Goal: Information Seeking & Learning: Learn about a topic

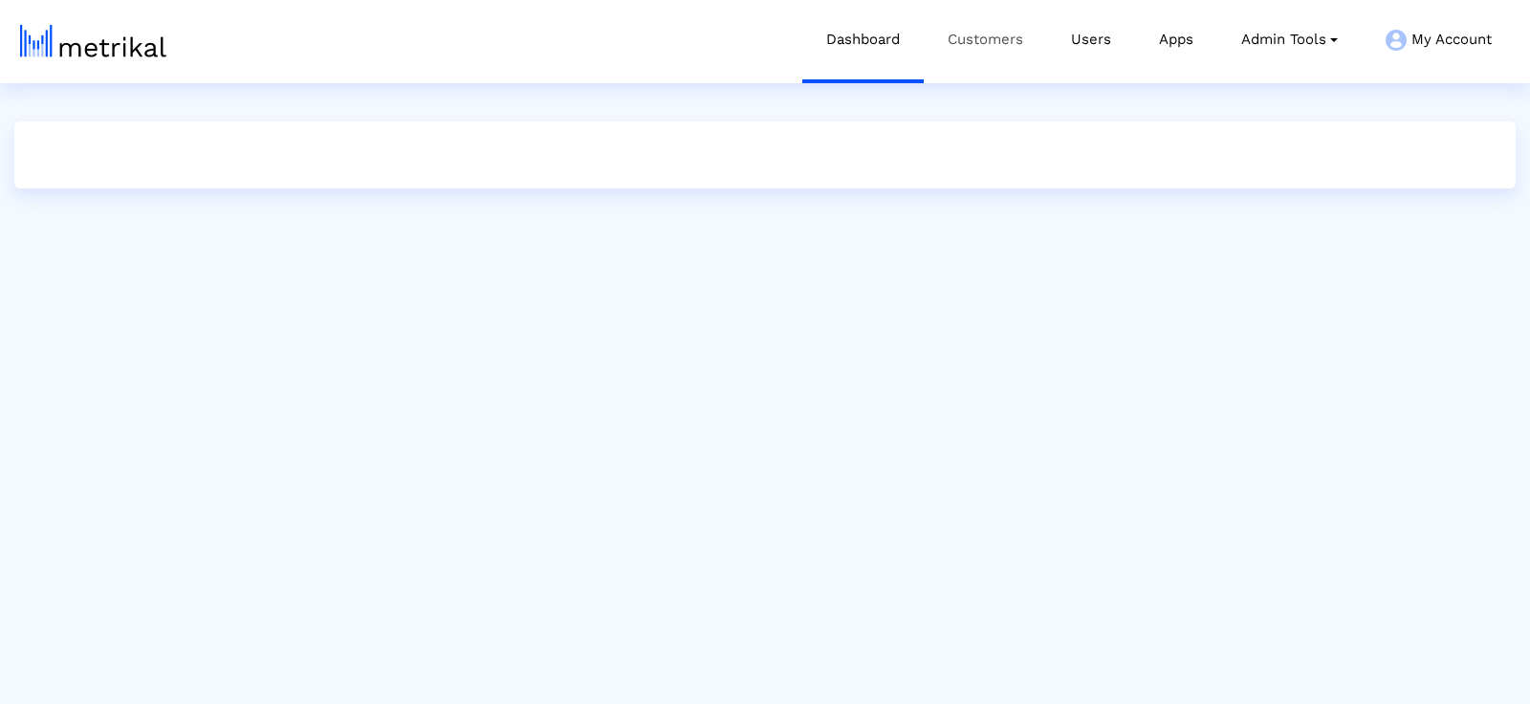
click at [998, 41] on link "Customers" at bounding box center [985, 39] width 123 height 79
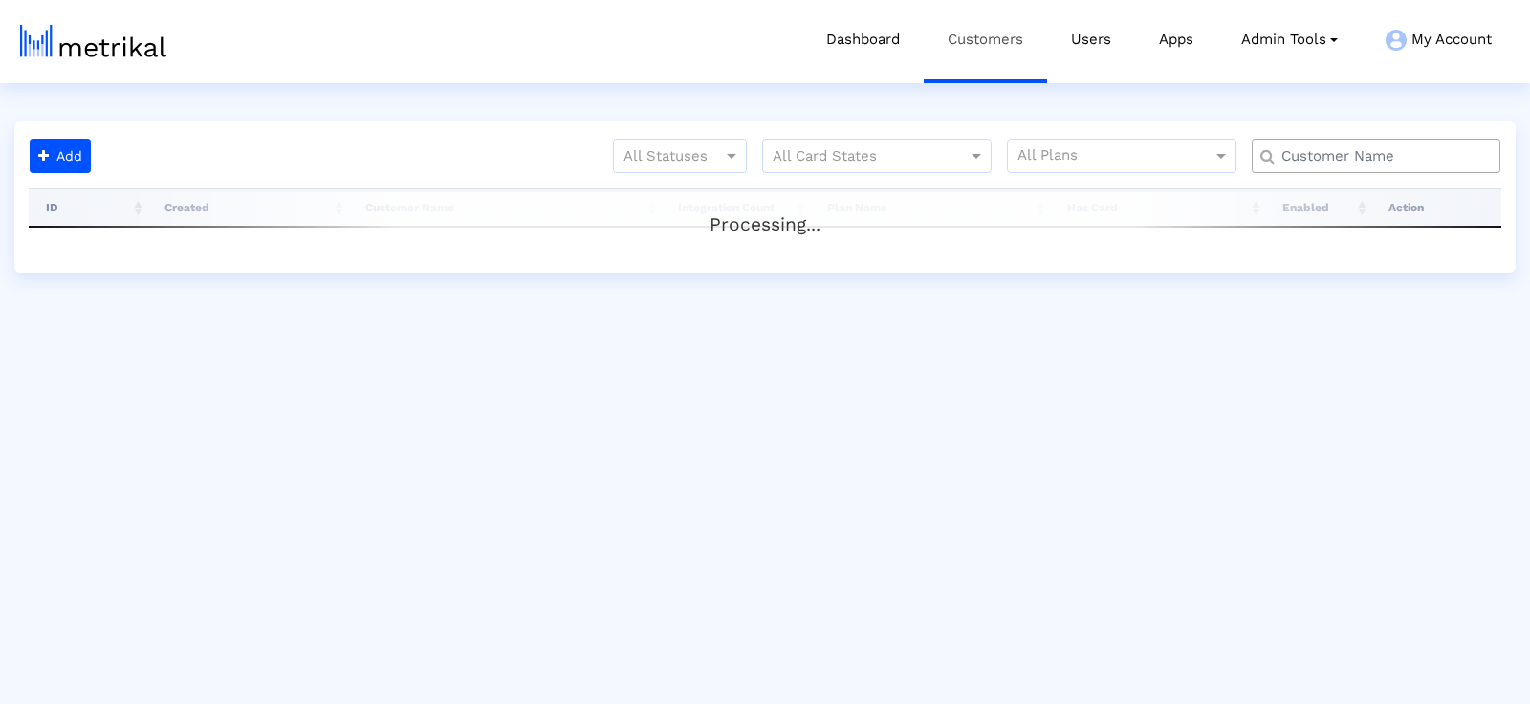
click at [993, 40] on link "Customers" at bounding box center [985, 39] width 123 height 79
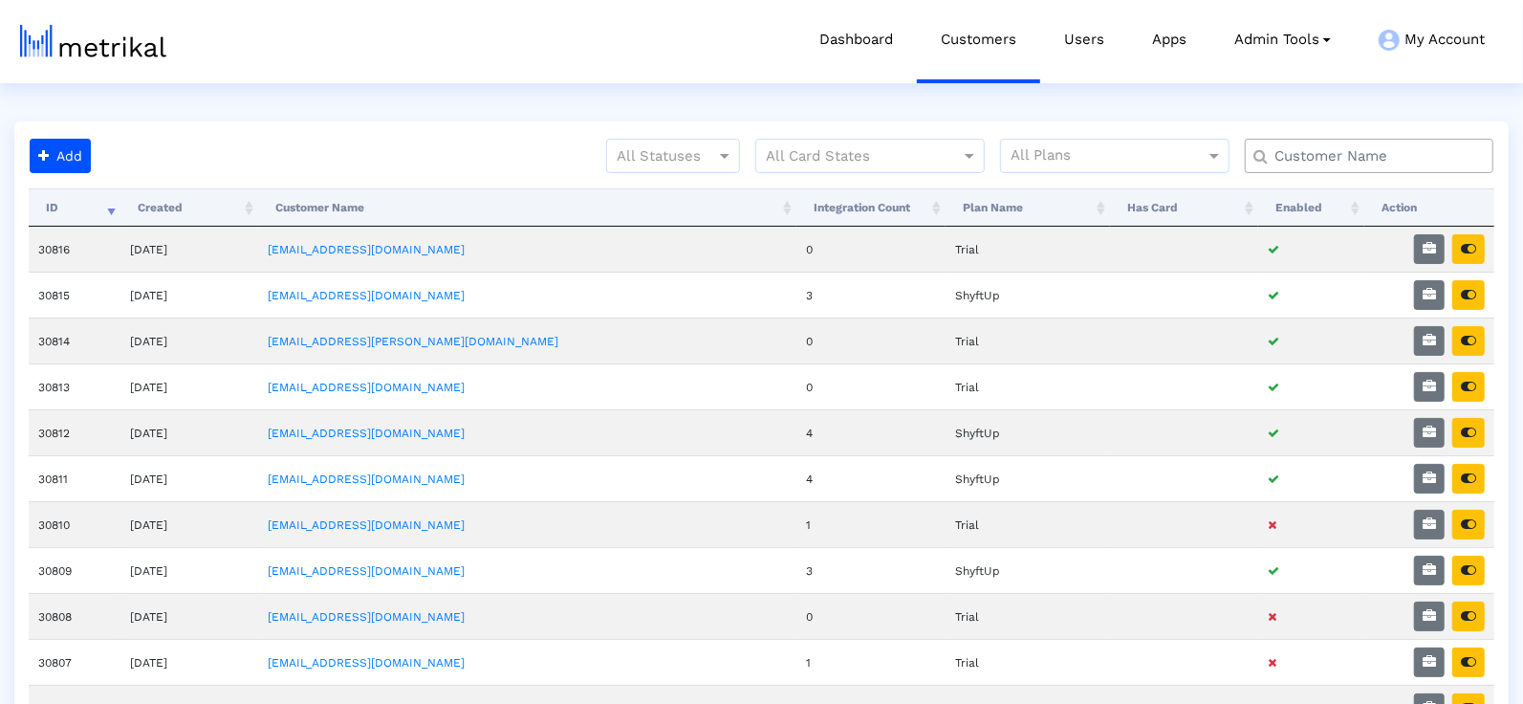
click at [1292, 158] on input "text" at bounding box center [1373, 156] width 225 height 20
type input "aura"
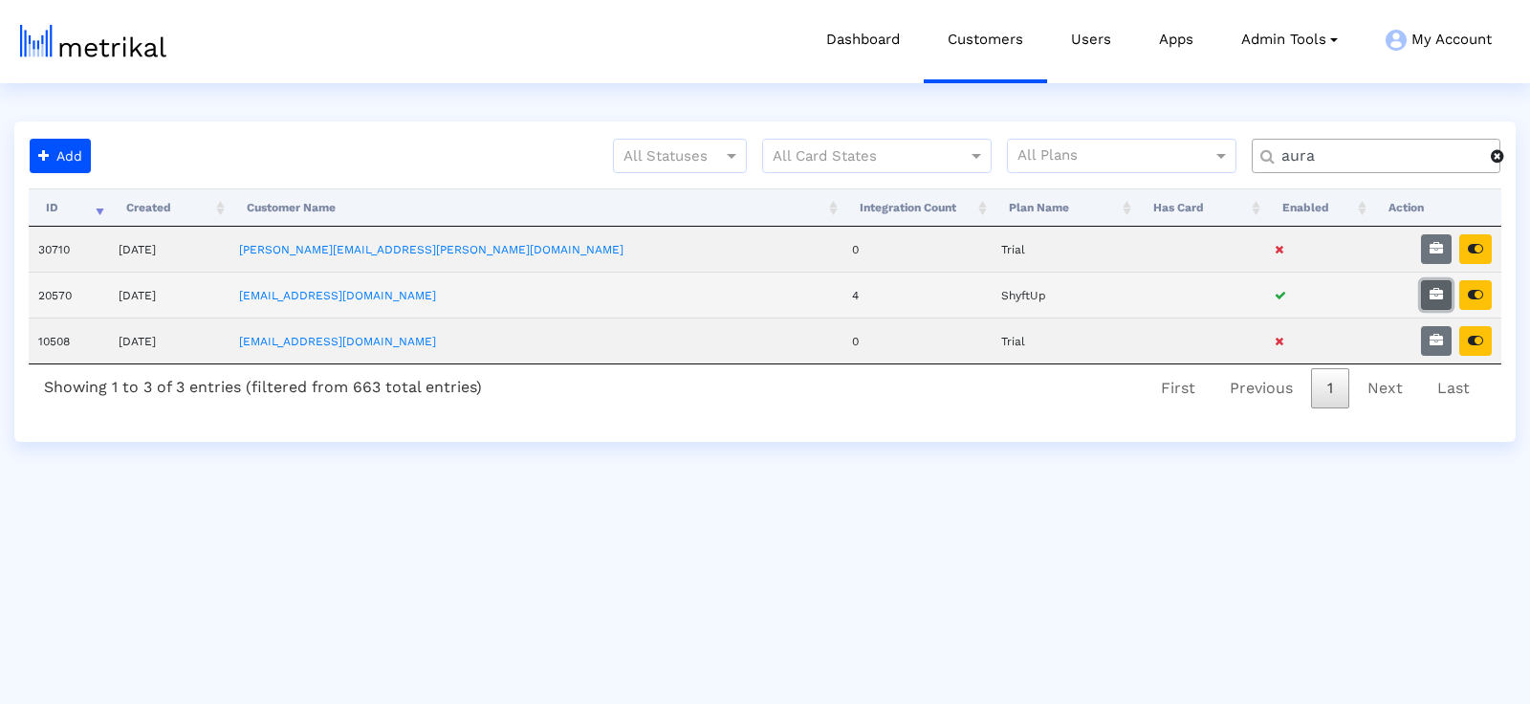
click at [1440, 280] on button "button" at bounding box center [1436, 295] width 31 height 30
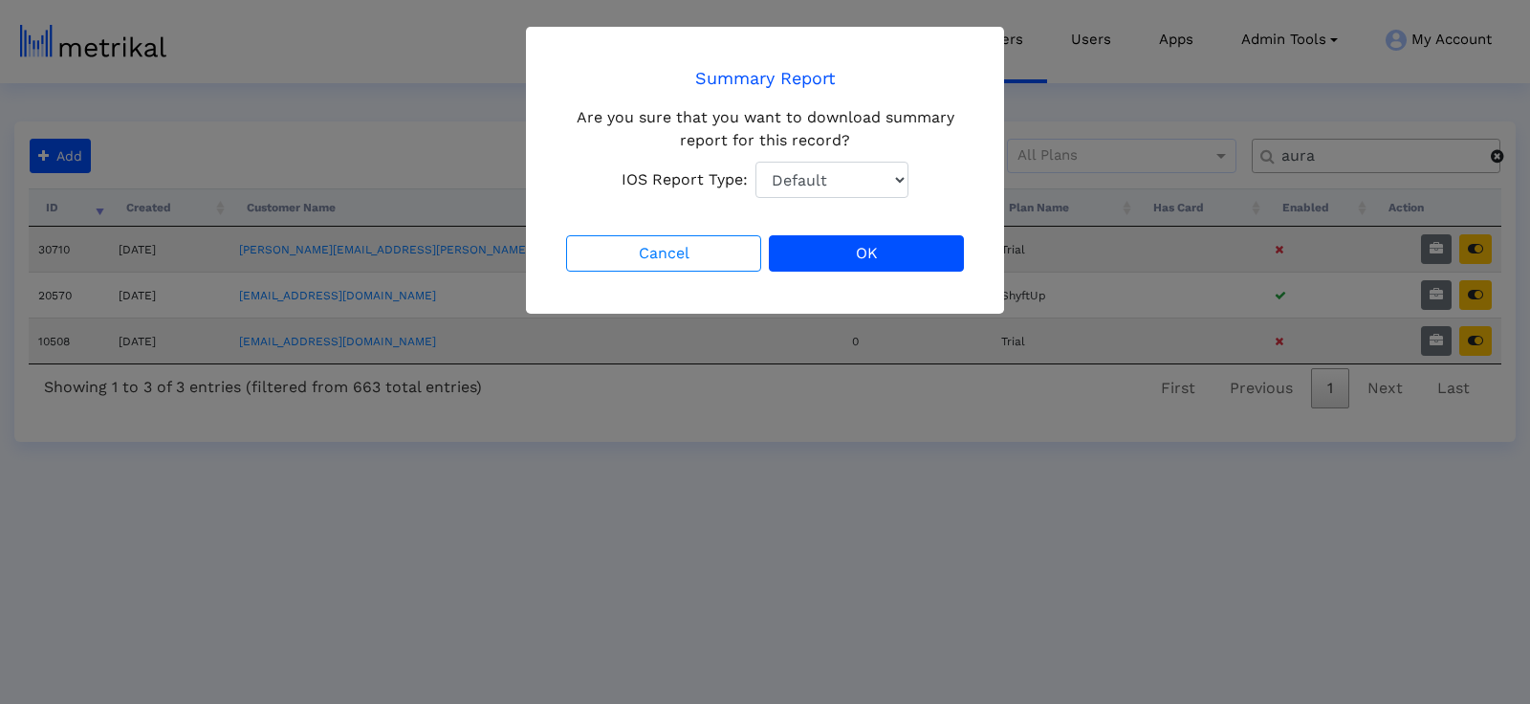
drag, startPoint x: 806, startPoint y: 145, endPoint x: 812, endPoint y: 169, distance: 24.6
click at [806, 145] on div "Are you sure that you want to download summary report for this record? IOS Repo…" at bounding box center [764, 152] width 405 height 92
click at [812, 174] on select "Default Total Downloads New Downloads Redownloads" at bounding box center [831, 180] width 153 height 36
click at [822, 160] on div "Are you sure that you want to download summary report for this record? IOS Repo…" at bounding box center [764, 152] width 405 height 92
click at [822, 185] on select "Default Total Downloads New Downloads Redownloads" at bounding box center [831, 180] width 153 height 36
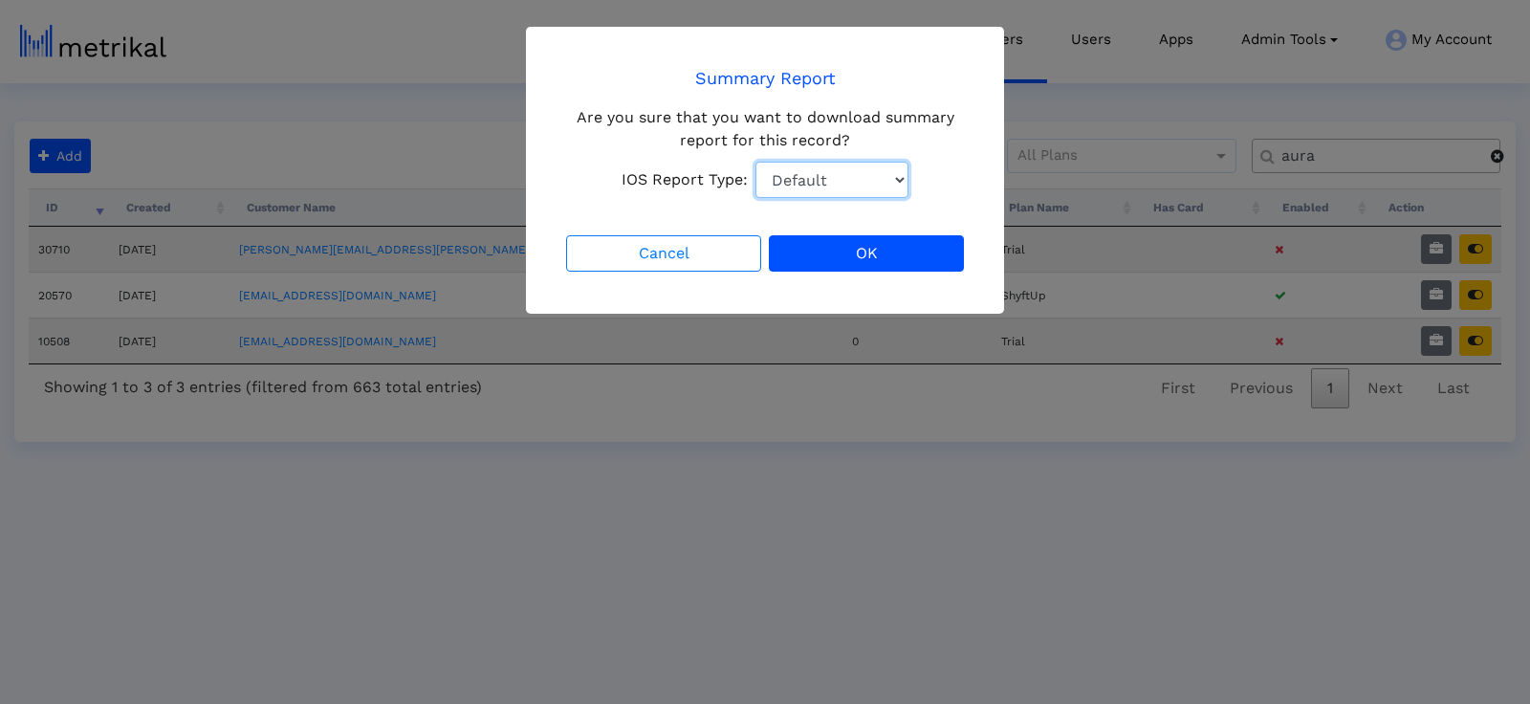
select select "1: 1"
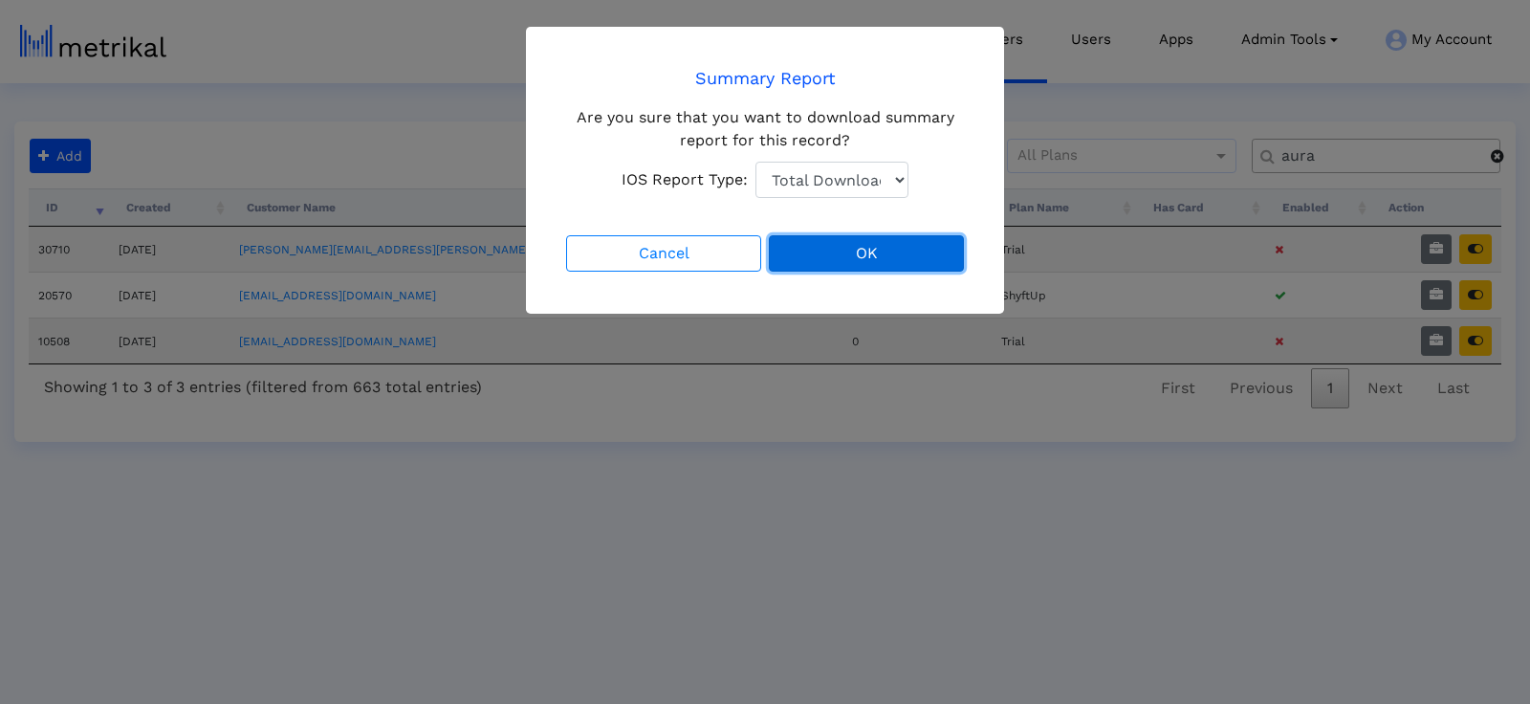
drag, startPoint x: 822, startPoint y: 185, endPoint x: 872, endPoint y: 260, distance: 89.6
click at [870, 261] on button "OK" at bounding box center [866, 253] width 195 height 36
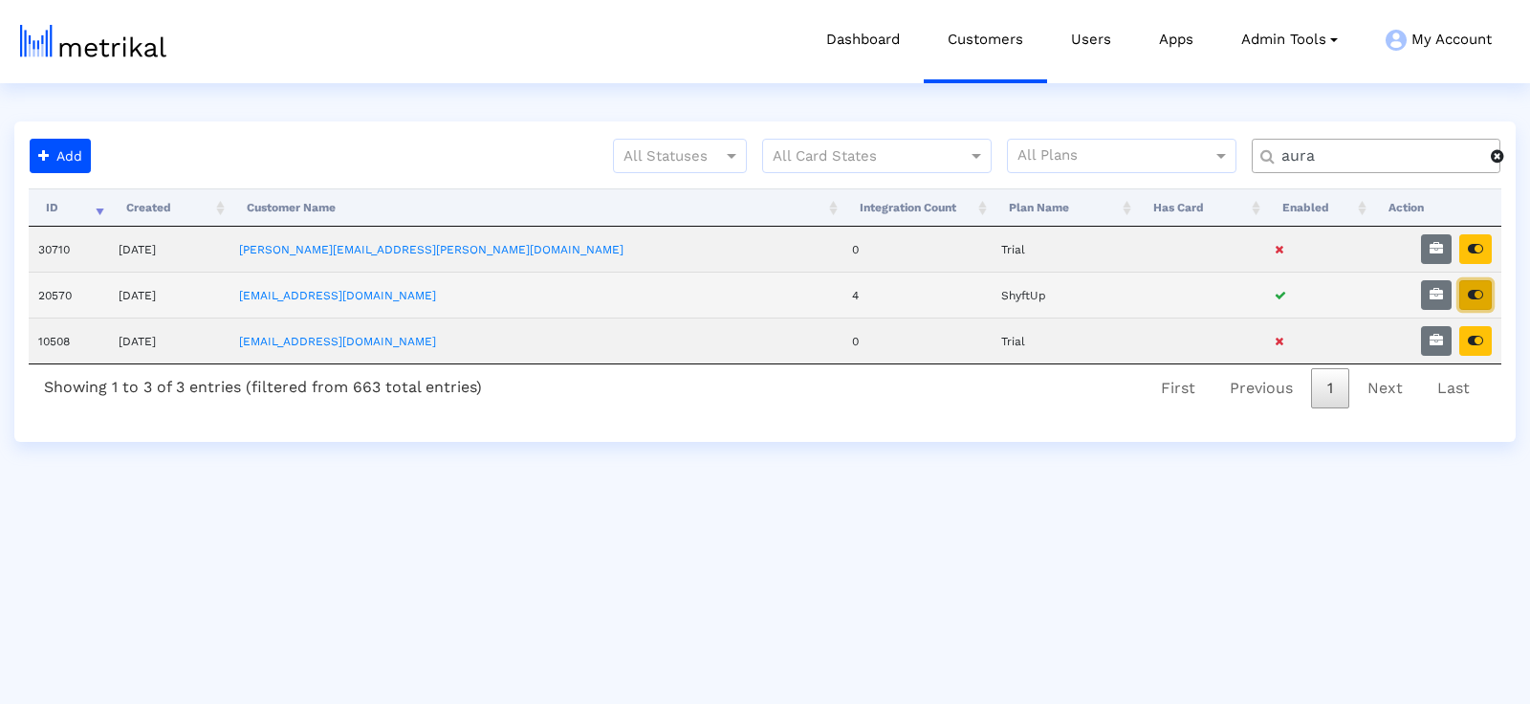
click at [1470, 294] on icon "button" at bounding box center [1474, 294] width 15 height 13
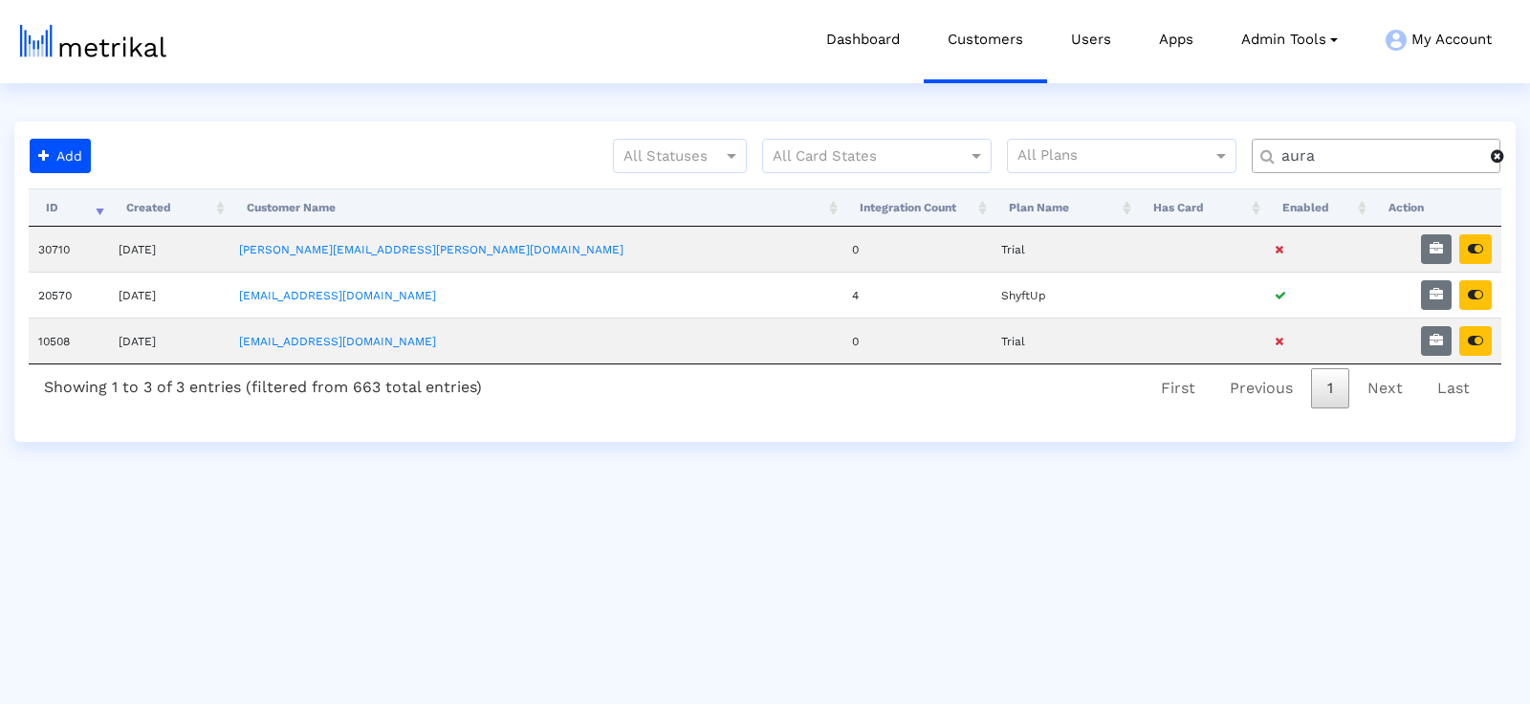
click at [1321, 112] on html "Dashboard Customers Users Apps Admin Tools Task Manager Subscription Manager Pl…" at bounding box center [765, 221] width 1530 height 442
click at [1322, 166] on div "aura" at bounding box center [1375, 156] width 249 height 34
click at [1318, 155] on input "aura" at bounding box center [1379, 156] width 223 height 20
type input "y"
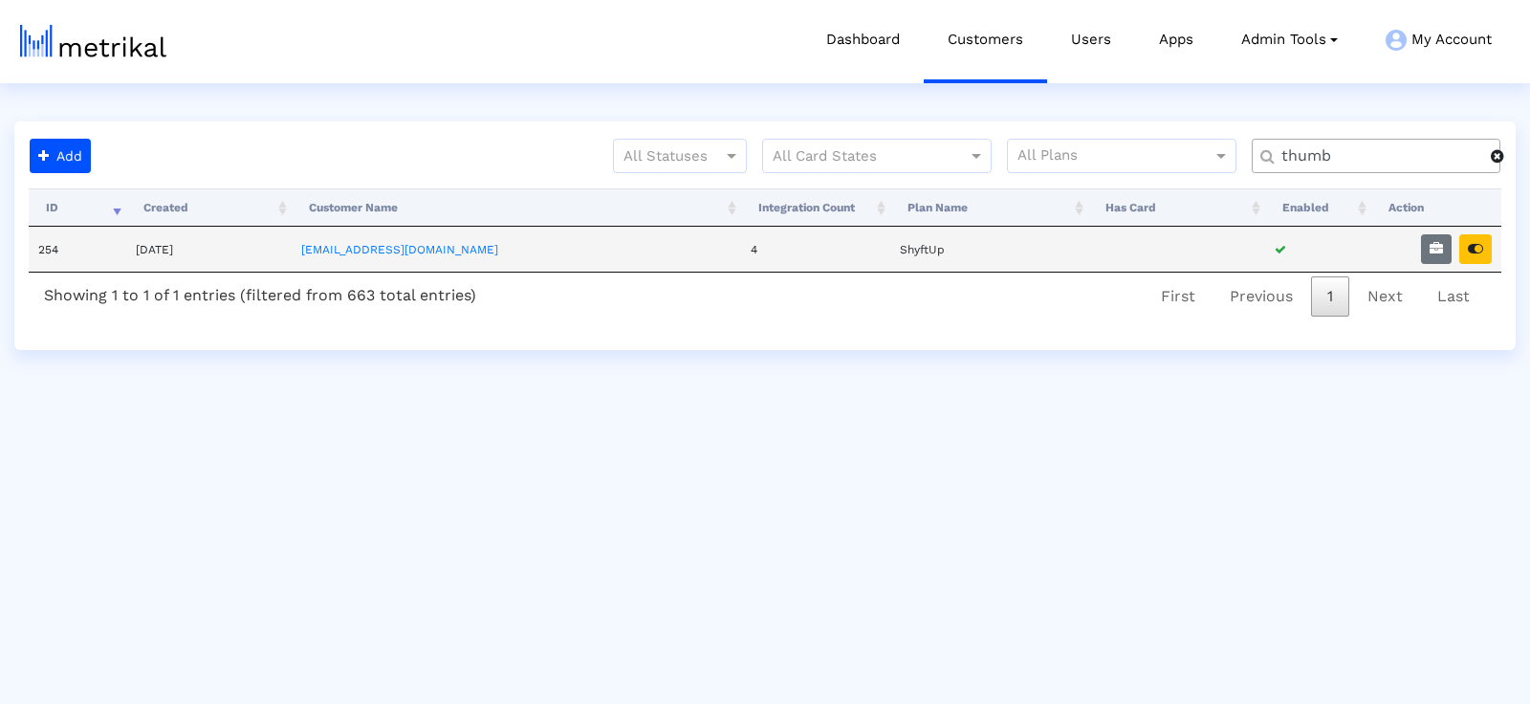
click at [1480, 227] on td at bounding box center [1436, 249] width 130 height 45
click at [1478, 242] on icon "button" at bounding box center [1474, 248] width 15 height 13
click at [1323, 153] on input "thumb" at bounding box center [1379, 156] width 223 height 20
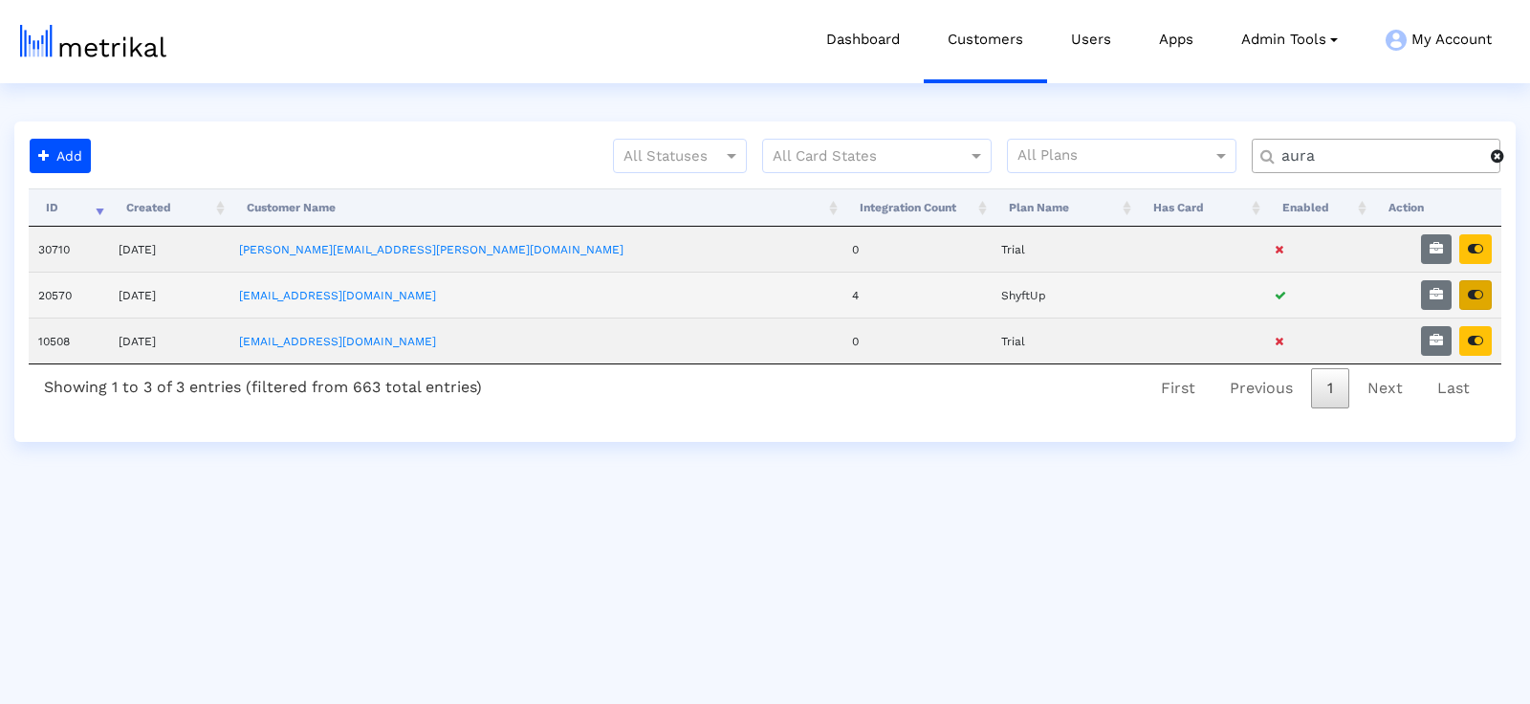
type input "aura"
click at [1485, 285] on button "button" at bounding box center [1475, 295] width 33 height 30
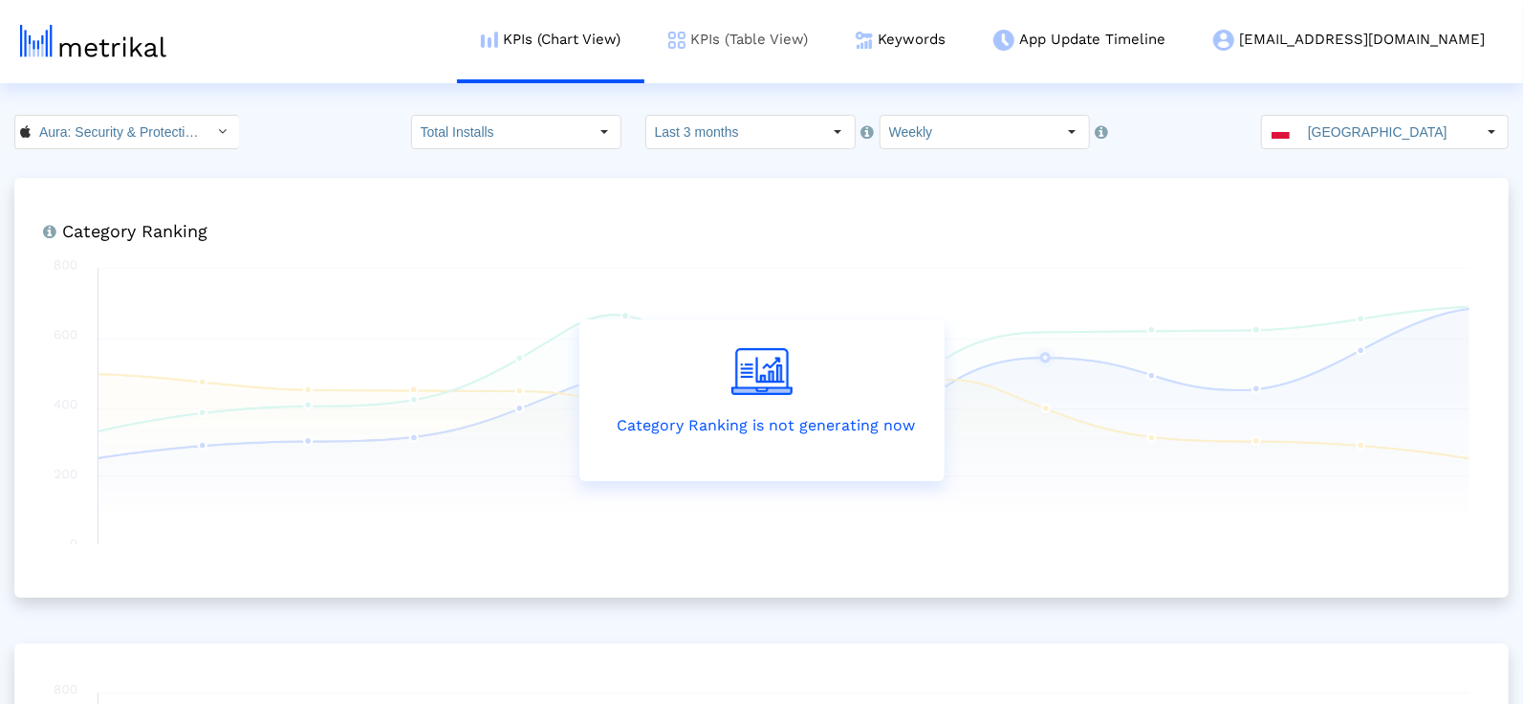
click at [832, 35] on link "KPIs (Table View)" at bounding box center [737, 39] width 187 height 79
click at [1312, 121] on div "[GEOGRAPHIC_DATA]" at bounding box center [1368, 132] width 213 height 33
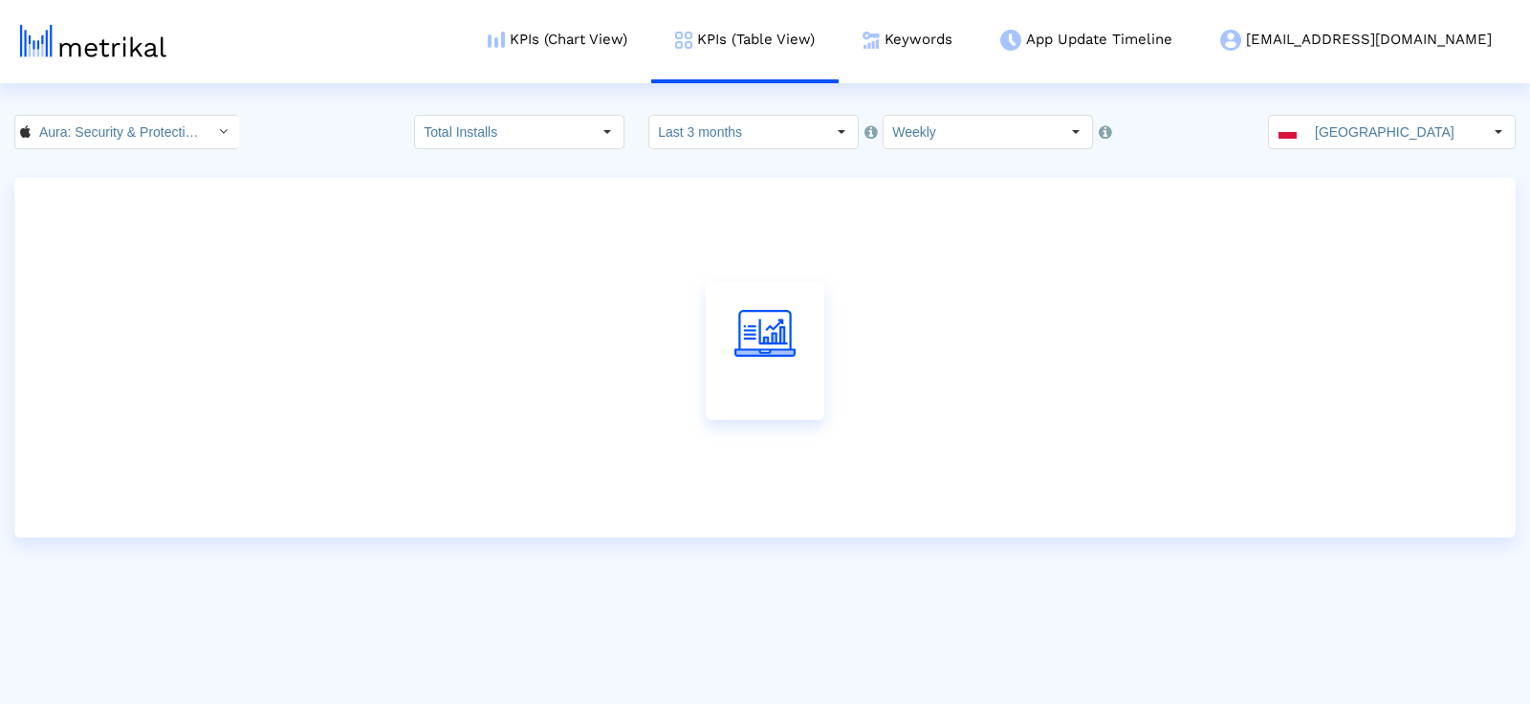
click at [1379, 135] on input "Poland" at bounding box center [1394, 132] width 176 height 33
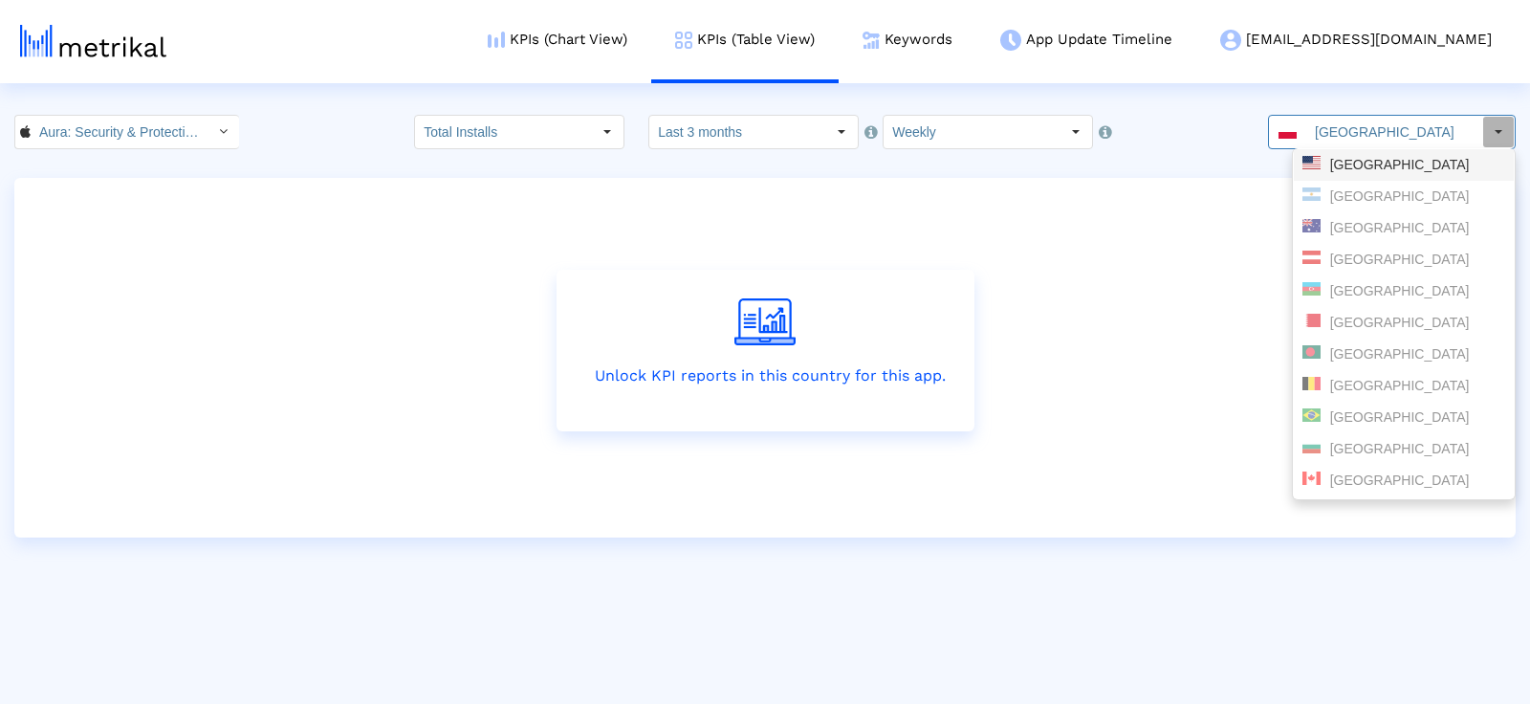
click at [1384, 174] on div "[GEOGRAPHIC_DATA]" at bounding box center [1403, 165] width 220 height 32
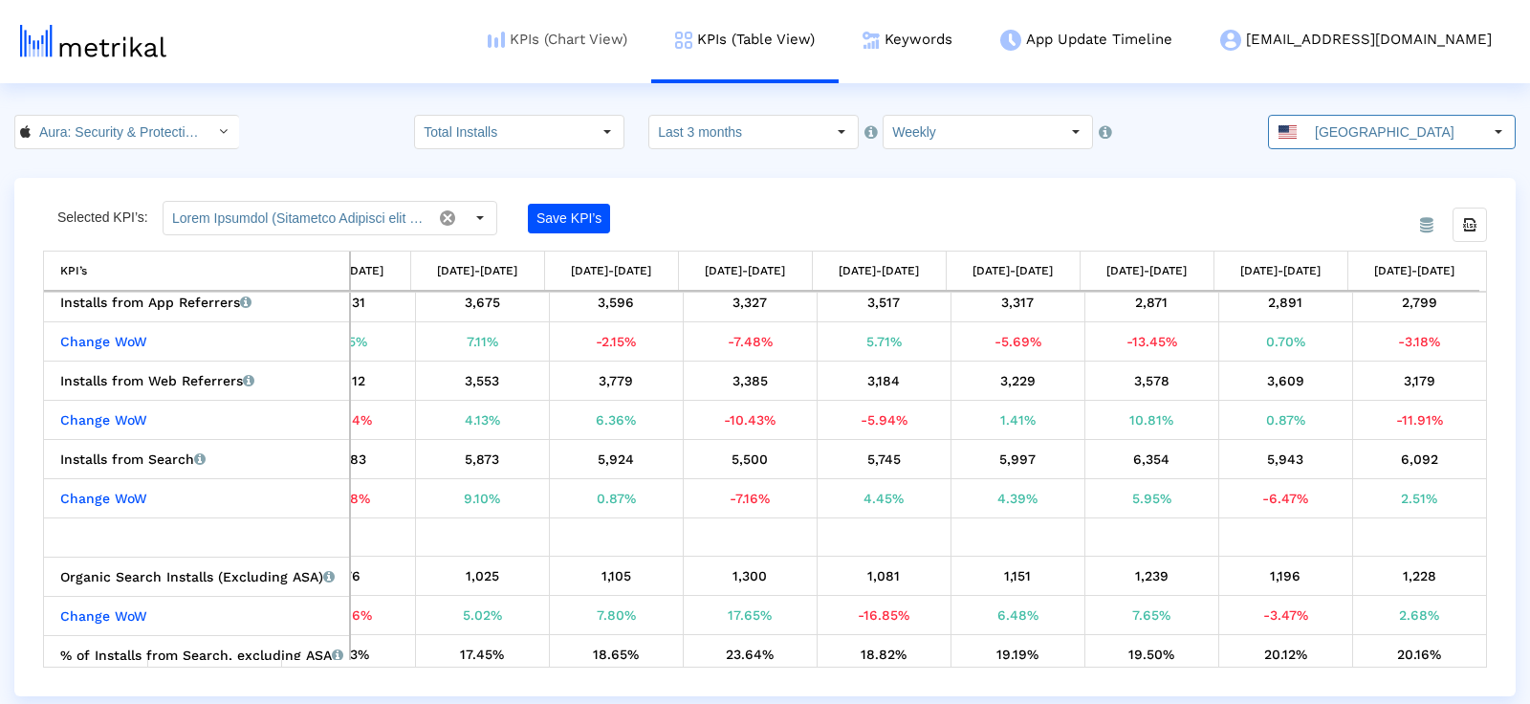
click at [651, 36] on link "KPIs (Chart View)" at bounding box center [557, 39] width 187 height 79
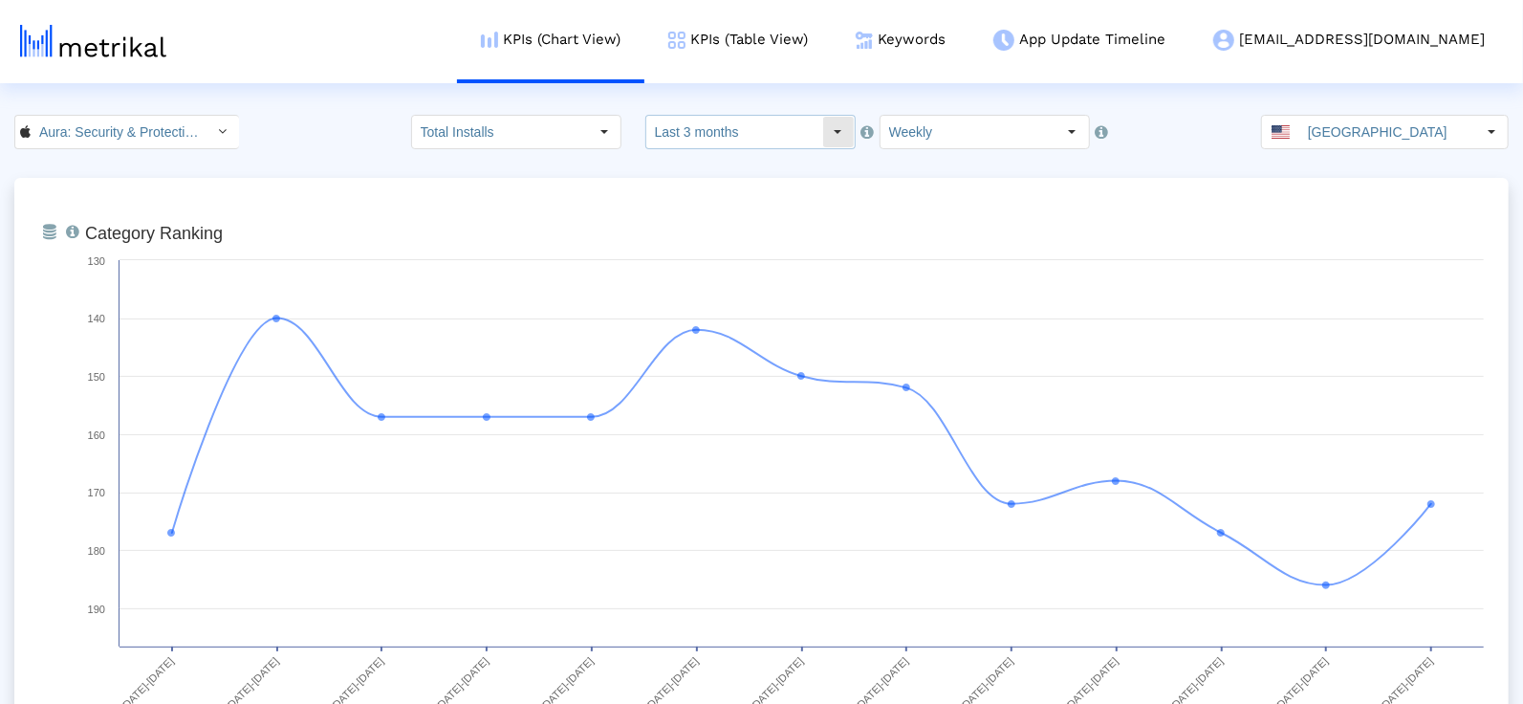
click at [823, 120] on div "Select" at bounding box center [838, 132] width 31 height 31
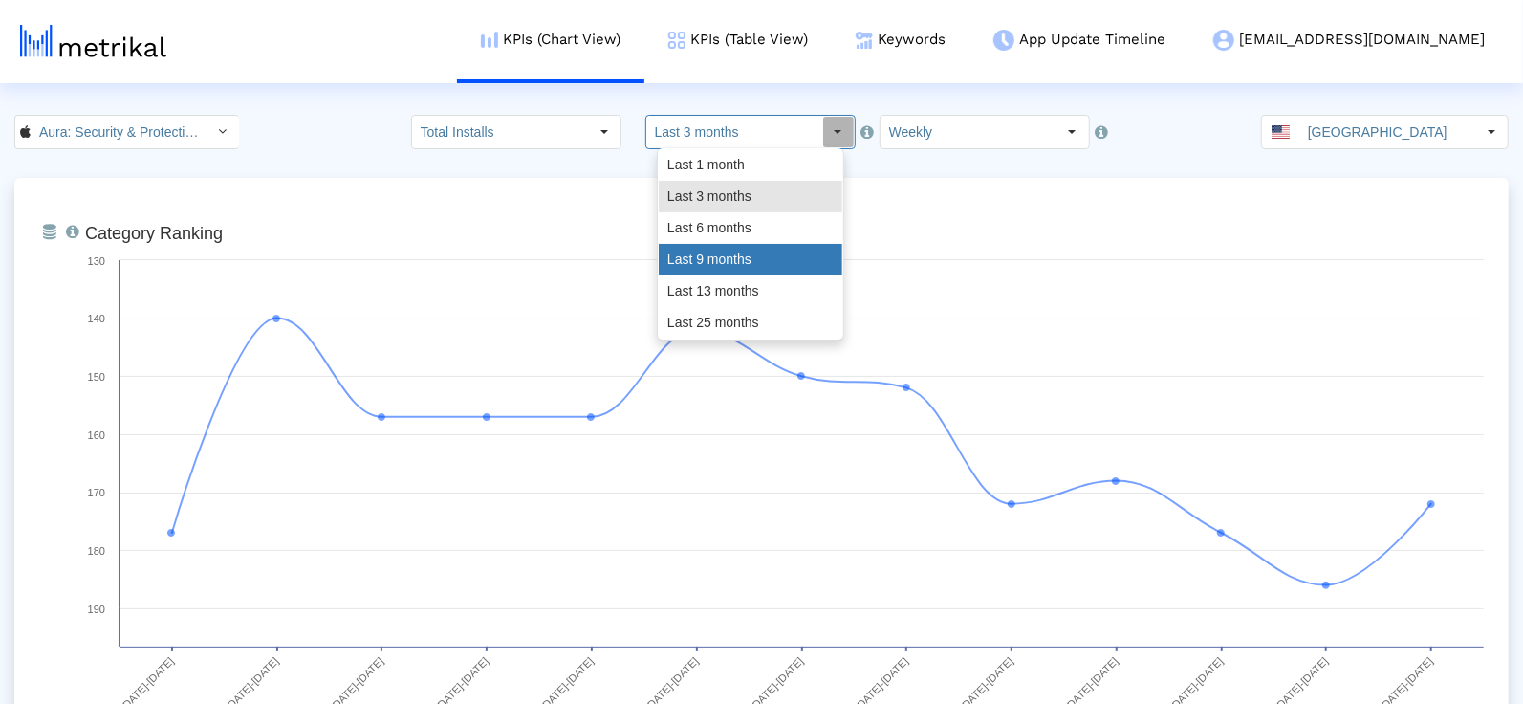
click at [707, 265] on div "Last 9 months" at bounding box center [751, 260] width 184 height 32
type input "Last 9 months"
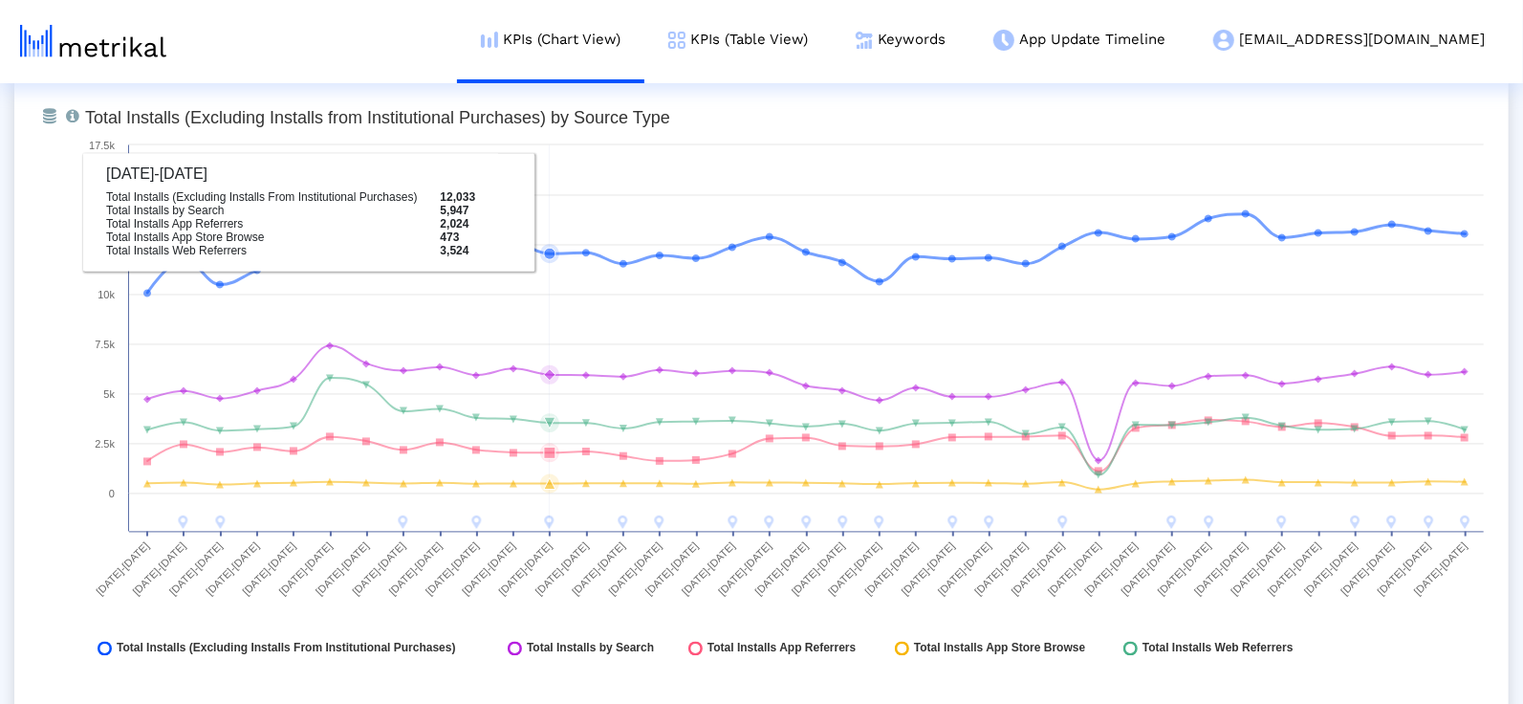
scroll to position [2204, 0]
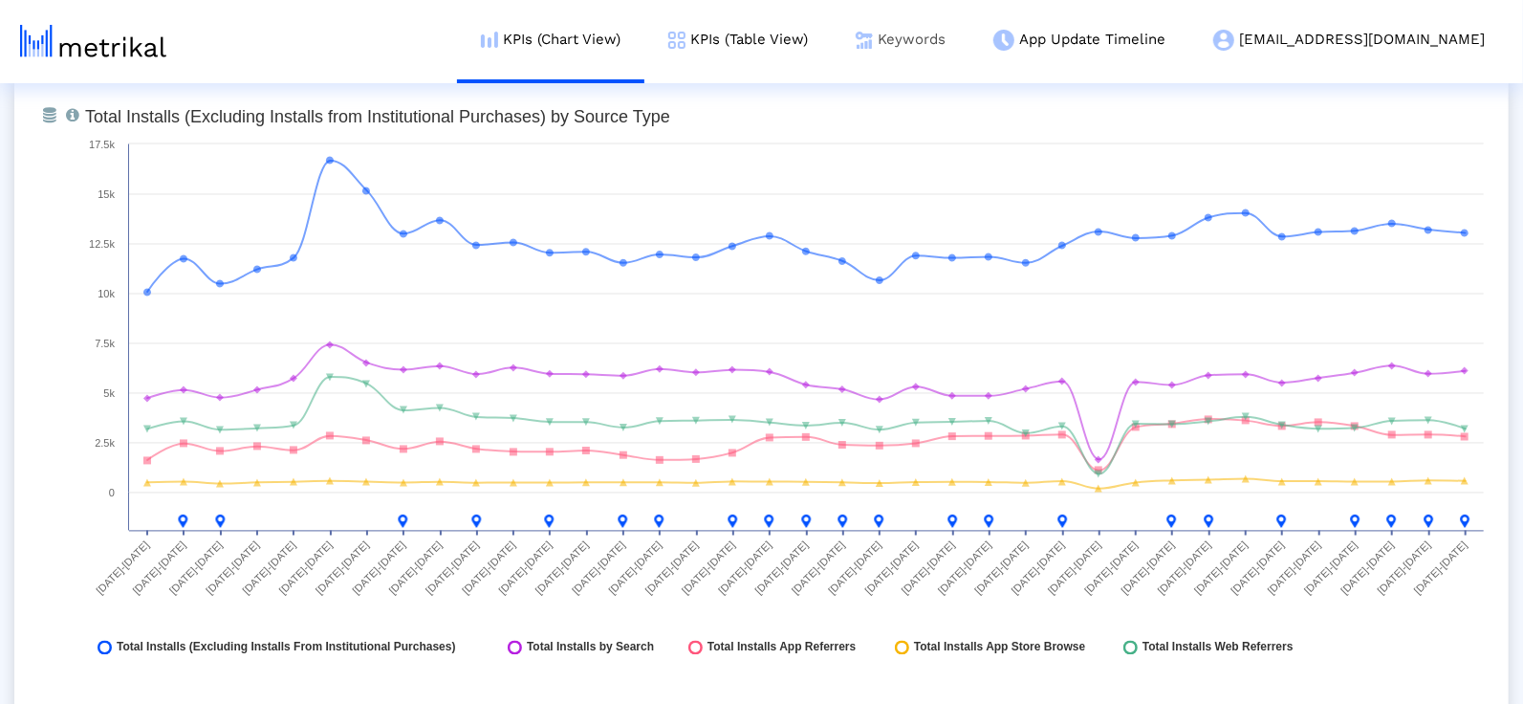
click at [969, 41] on link "Keywords" at bounding box center [901, 39] width 138 height 79
click at [969, 46] on link "Keywords" at bounding box center [901, 39] width 138 height 79
click at [969, 53] on link "Keywords" at bounding box center [901, 39] width 138 height 79
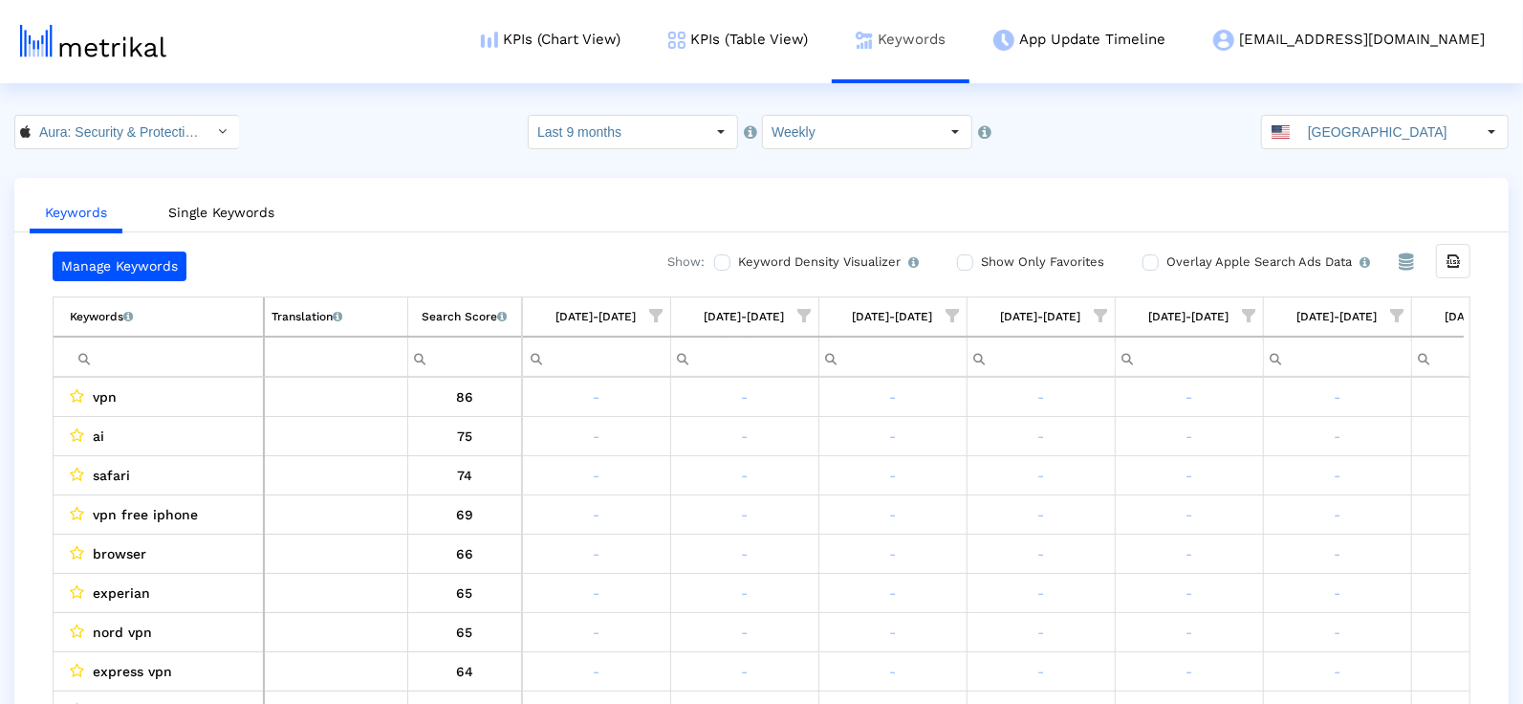
scroll to position [0, 4539]
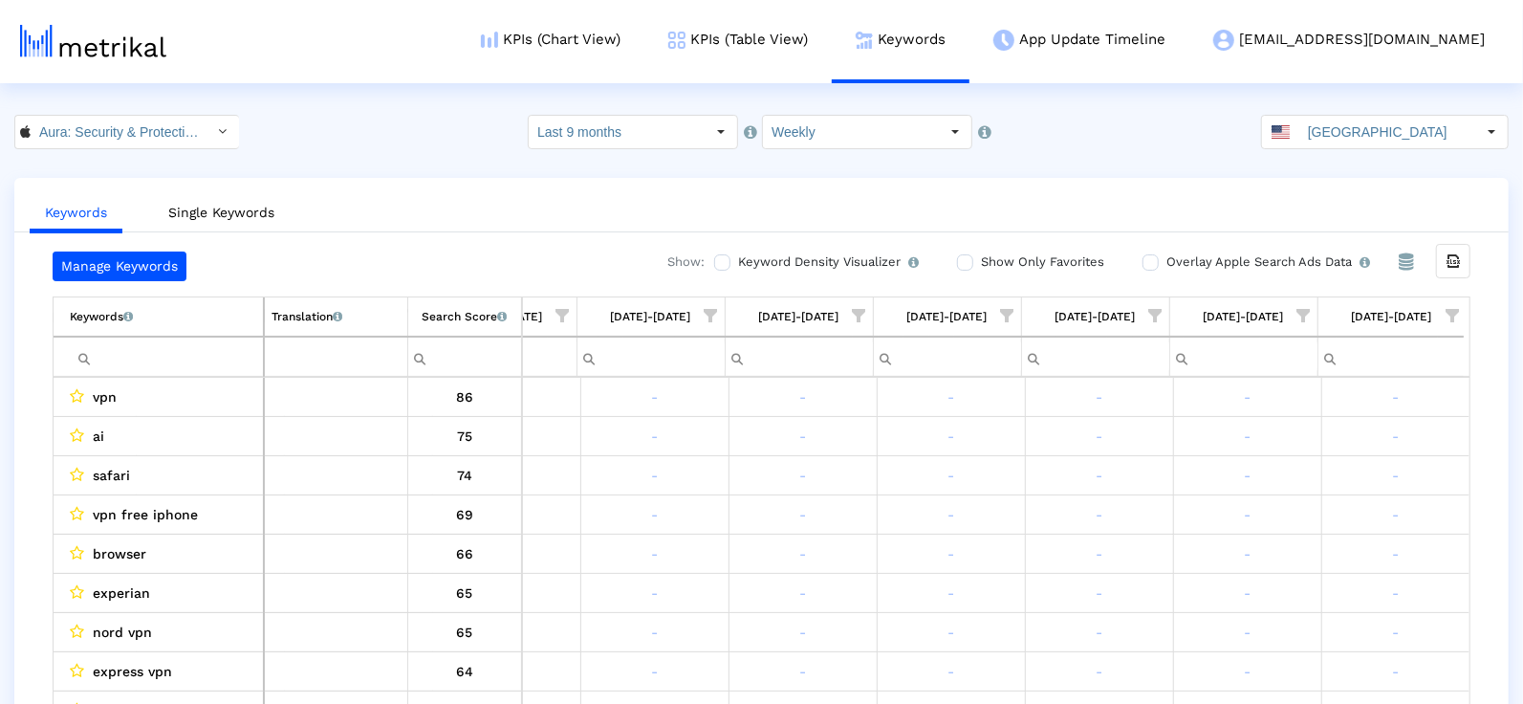
click at [207, 341] on input "Filter cell" at bounding box center [166, 357] width 193 height 32
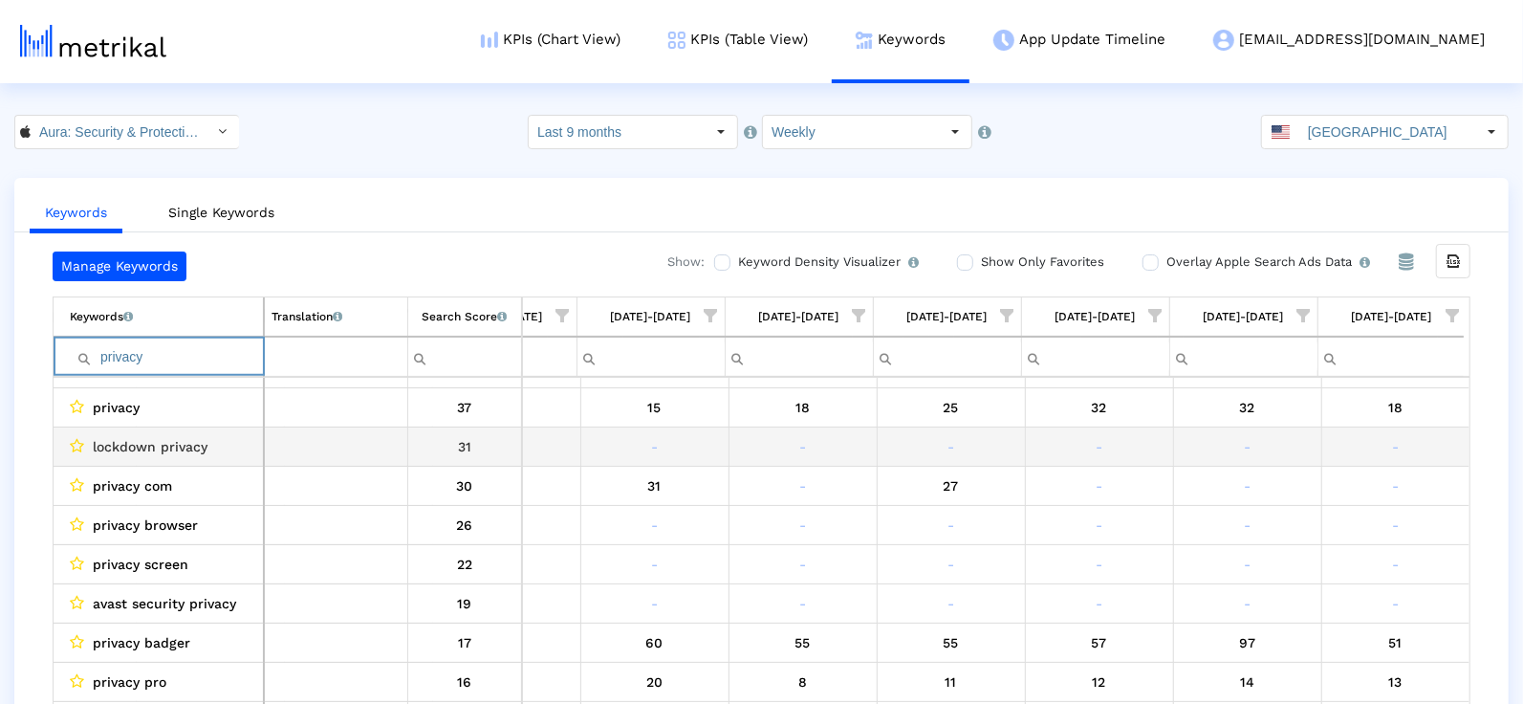
scroll to position [32, 0]
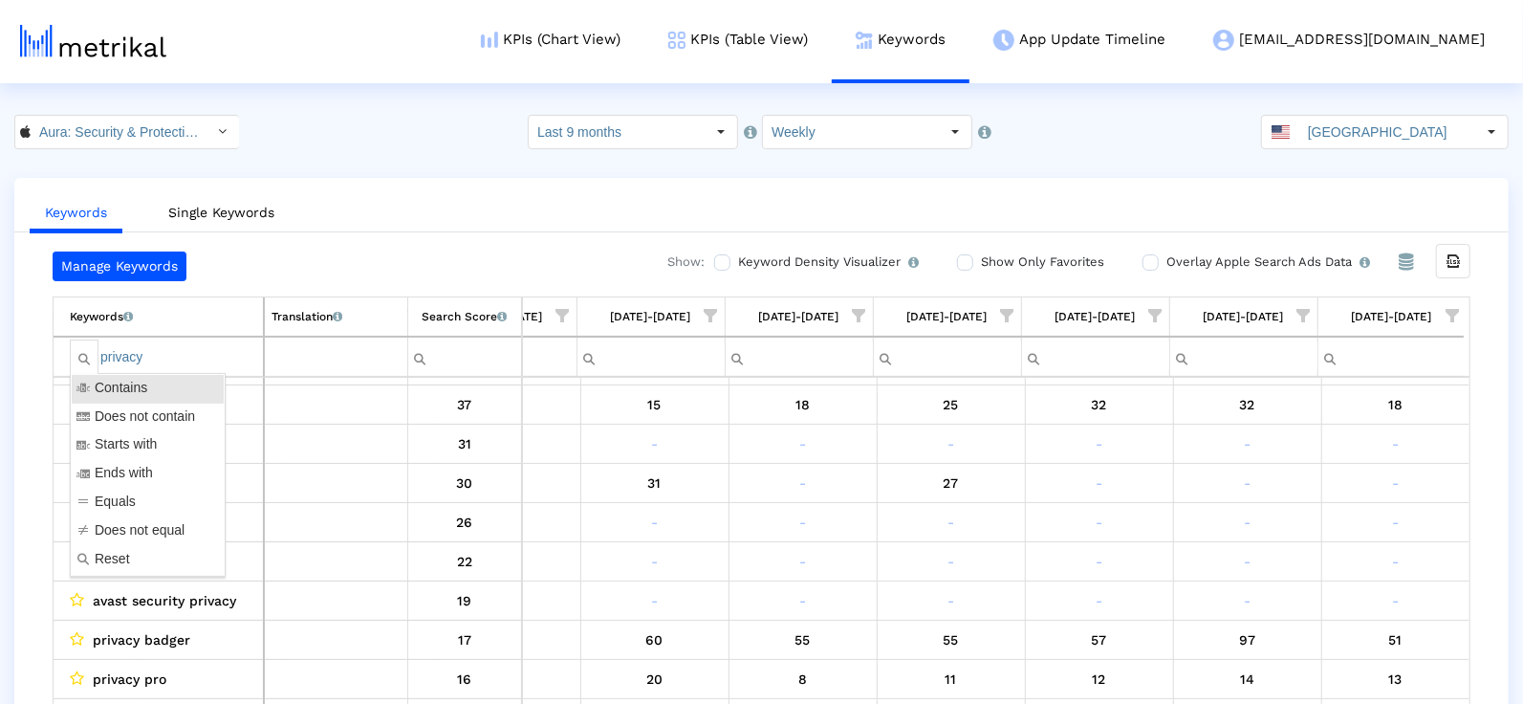
click at [121, 347] on input "privacy" at bounding box center [166, 357] width 193 height 32
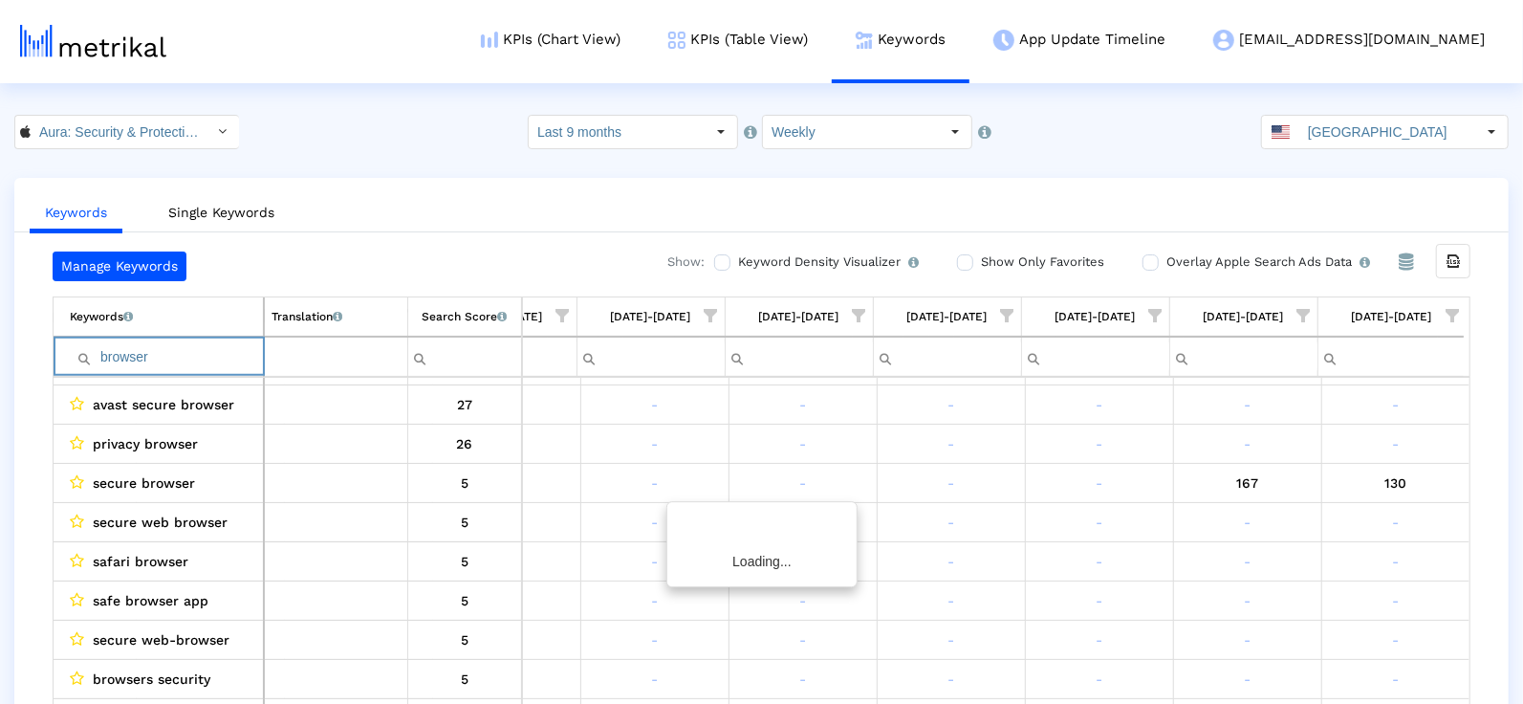
scroll to position [0, 0]
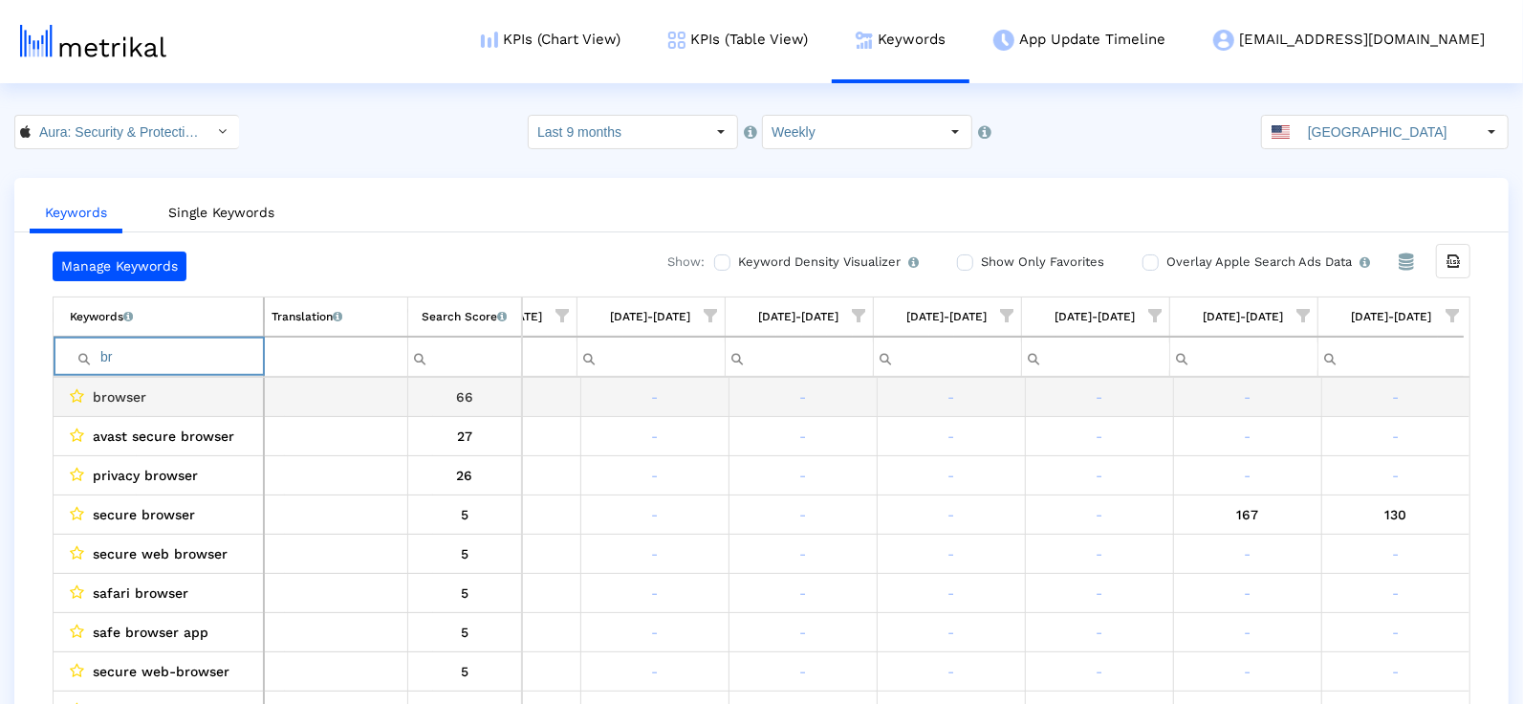
type input "b"
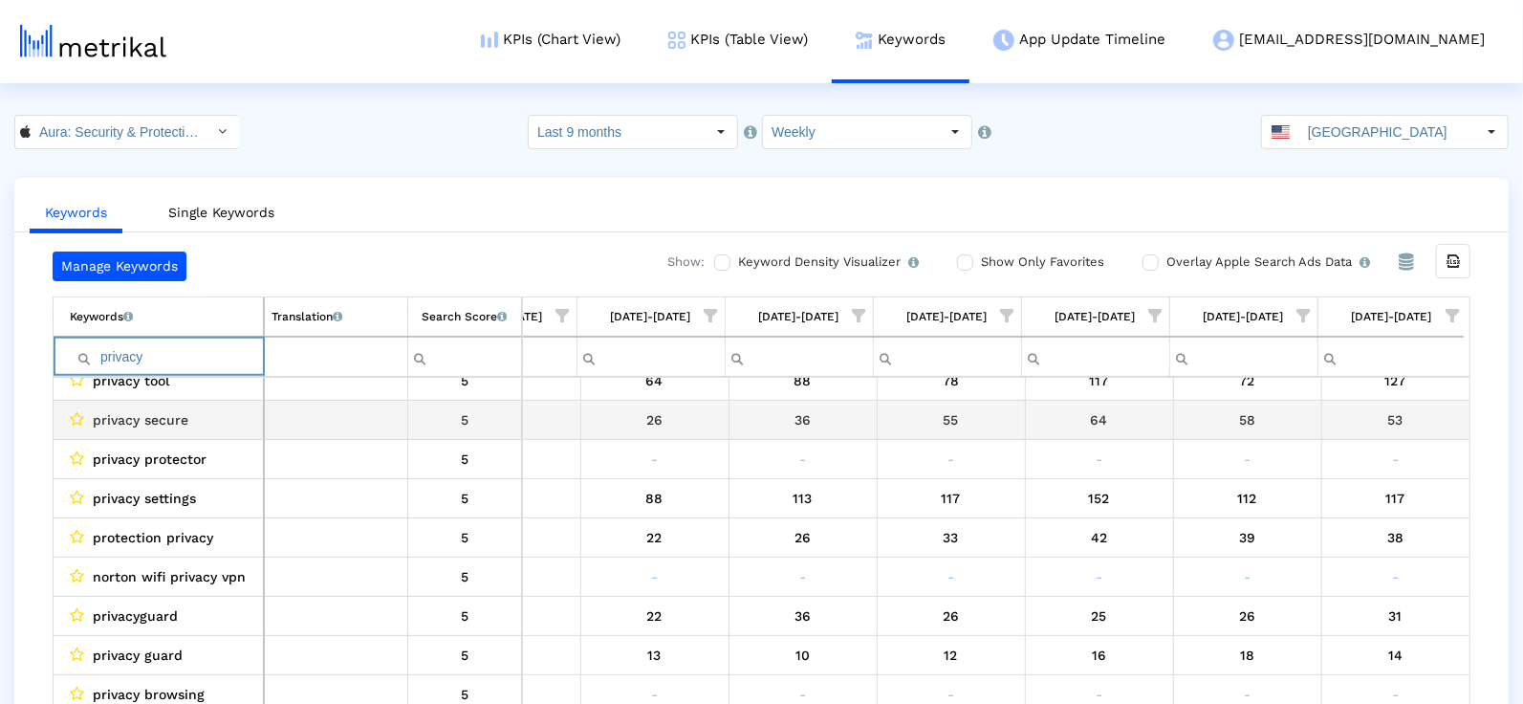
scroll to position [471, 0]
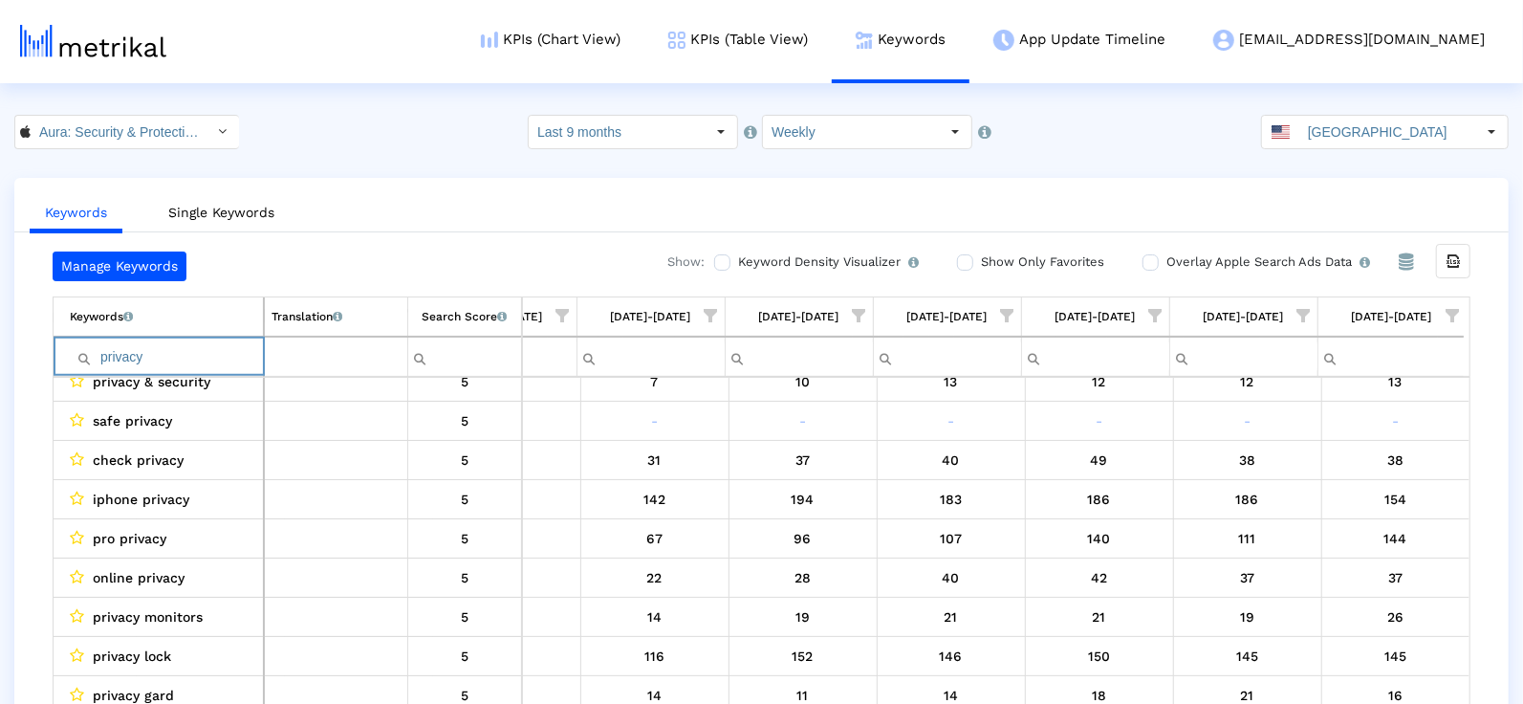
click at [178, 344] on input "privacy" at bounding box center [166, 357] width 193 height 32
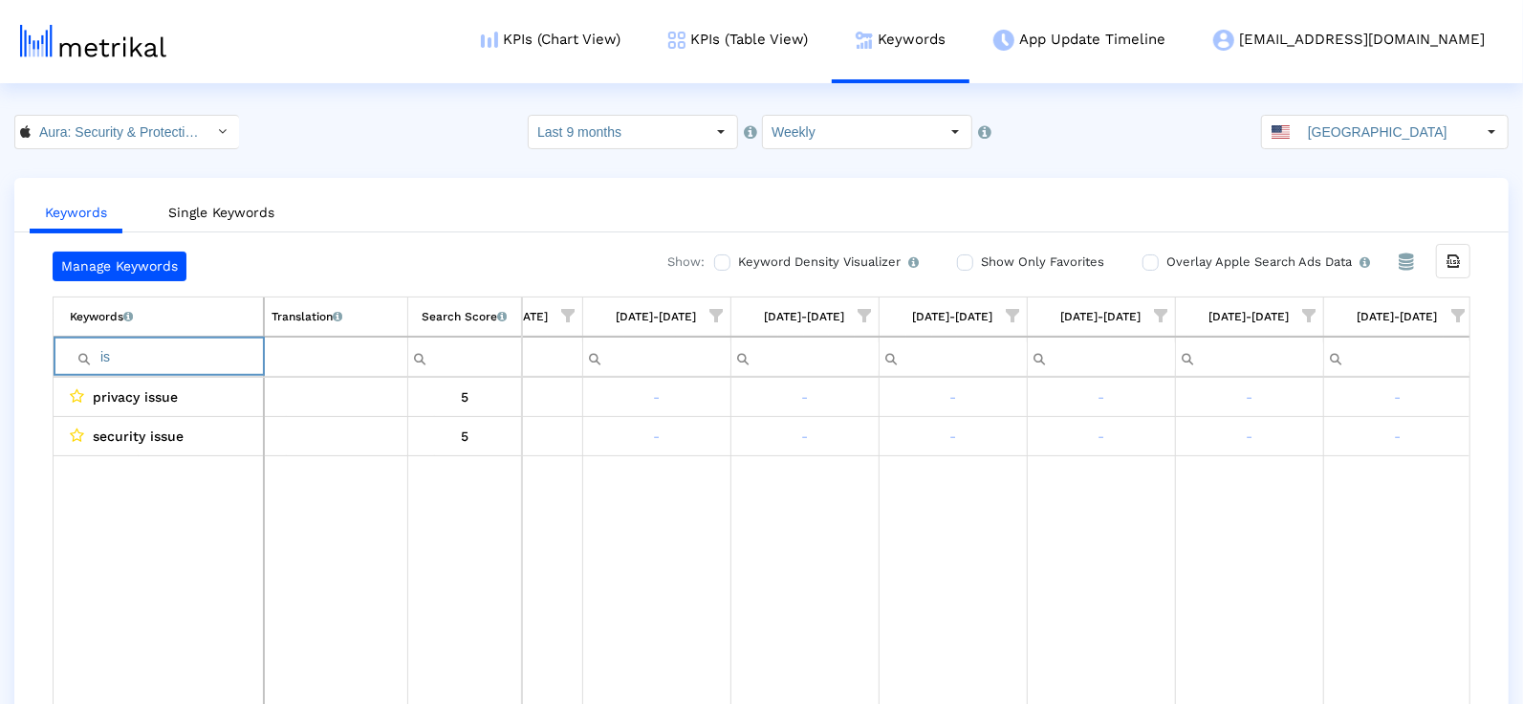
type input "i"
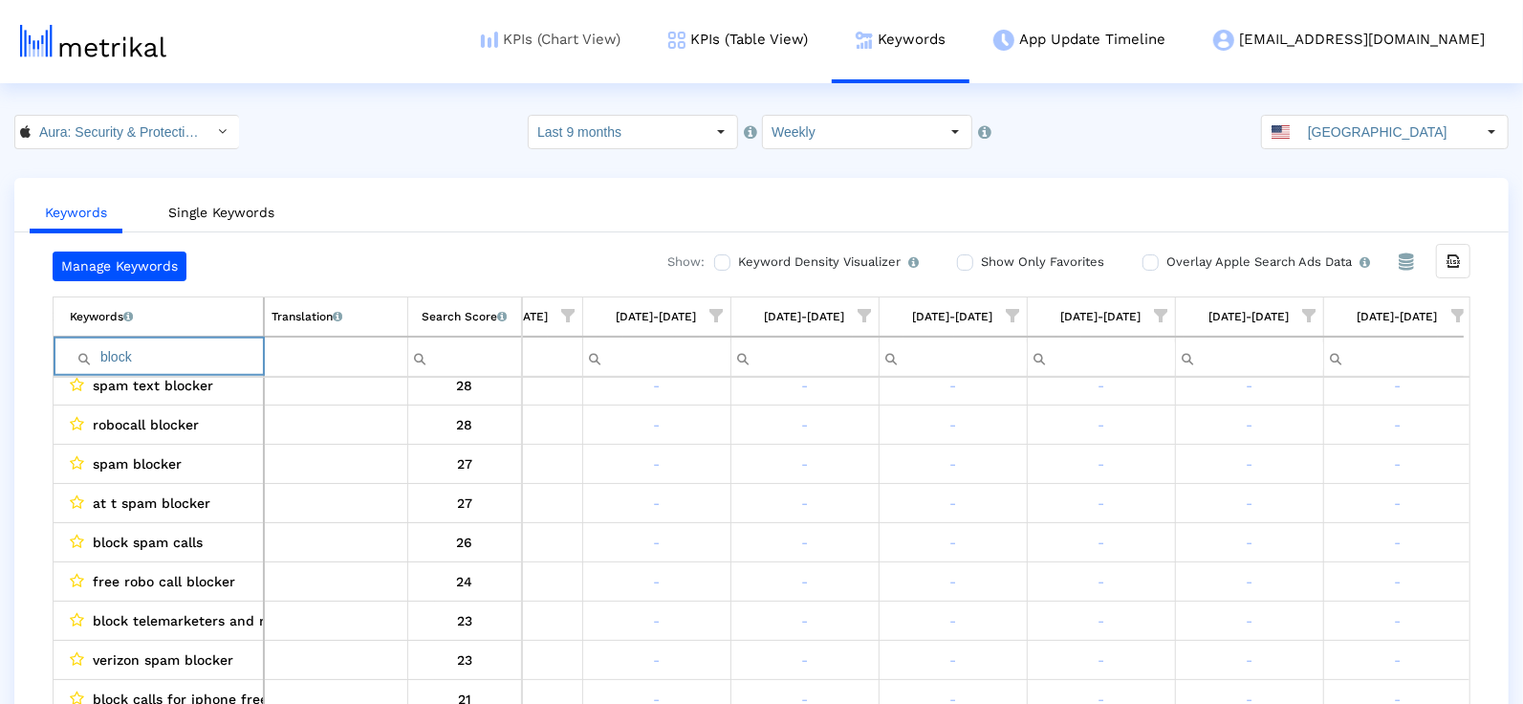
type input "block"
click at [1459, 318] on span "Show filter options for column '08/03/25-08/09/25'" at bounding box center [1457, 315] width 13 height 13
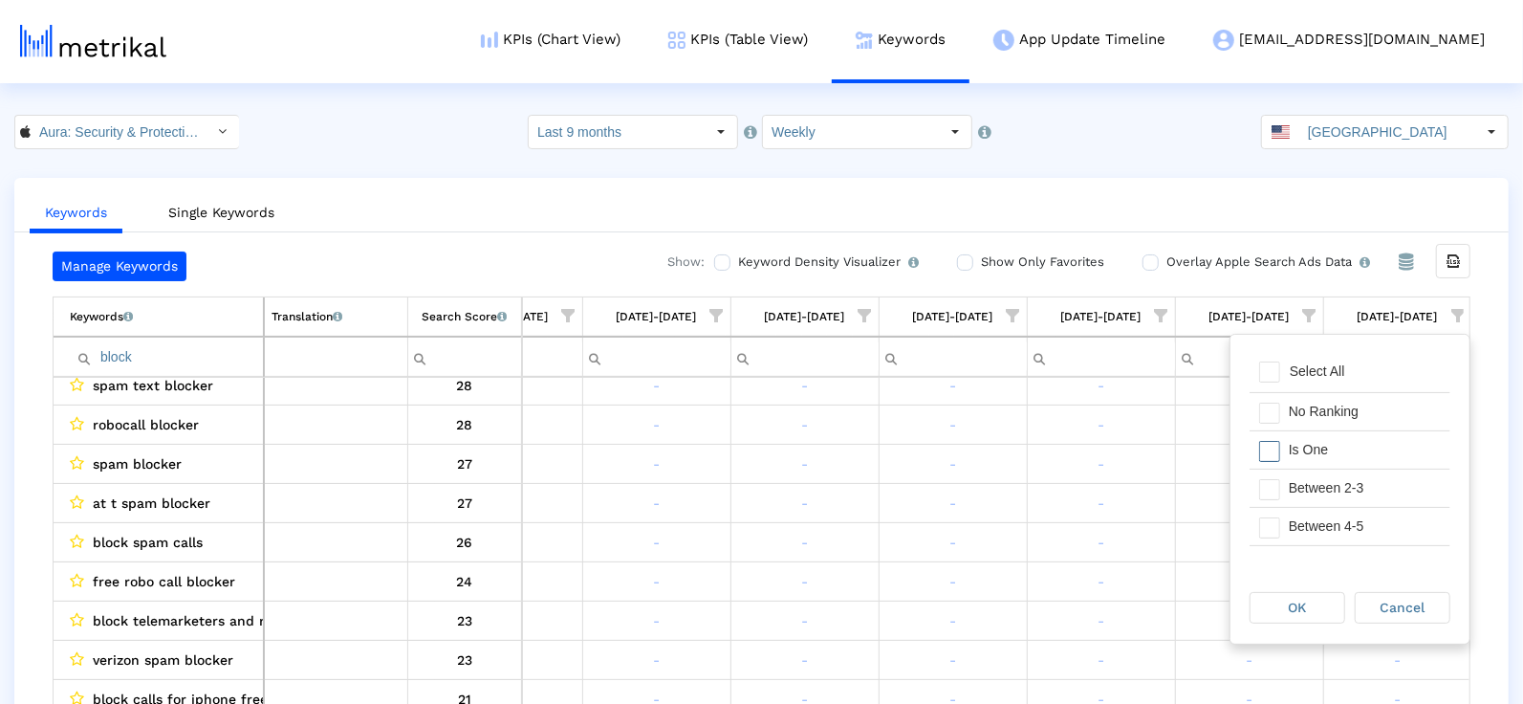
click at [1339, 446] on div "Is One" at bounding box center [1364, 449] width 171 height 37
click at [1302, 494] on div "Between 2-3" at bounding box center [1364, 487] width 171 height 37
click at [1309, 520] on div "Between 4-5" at bounding box center [1364, 526] width 171 height 37
click at [1316, 453] on div "Between 6-10" at bounding box center [1364, 461] width 171 height 37
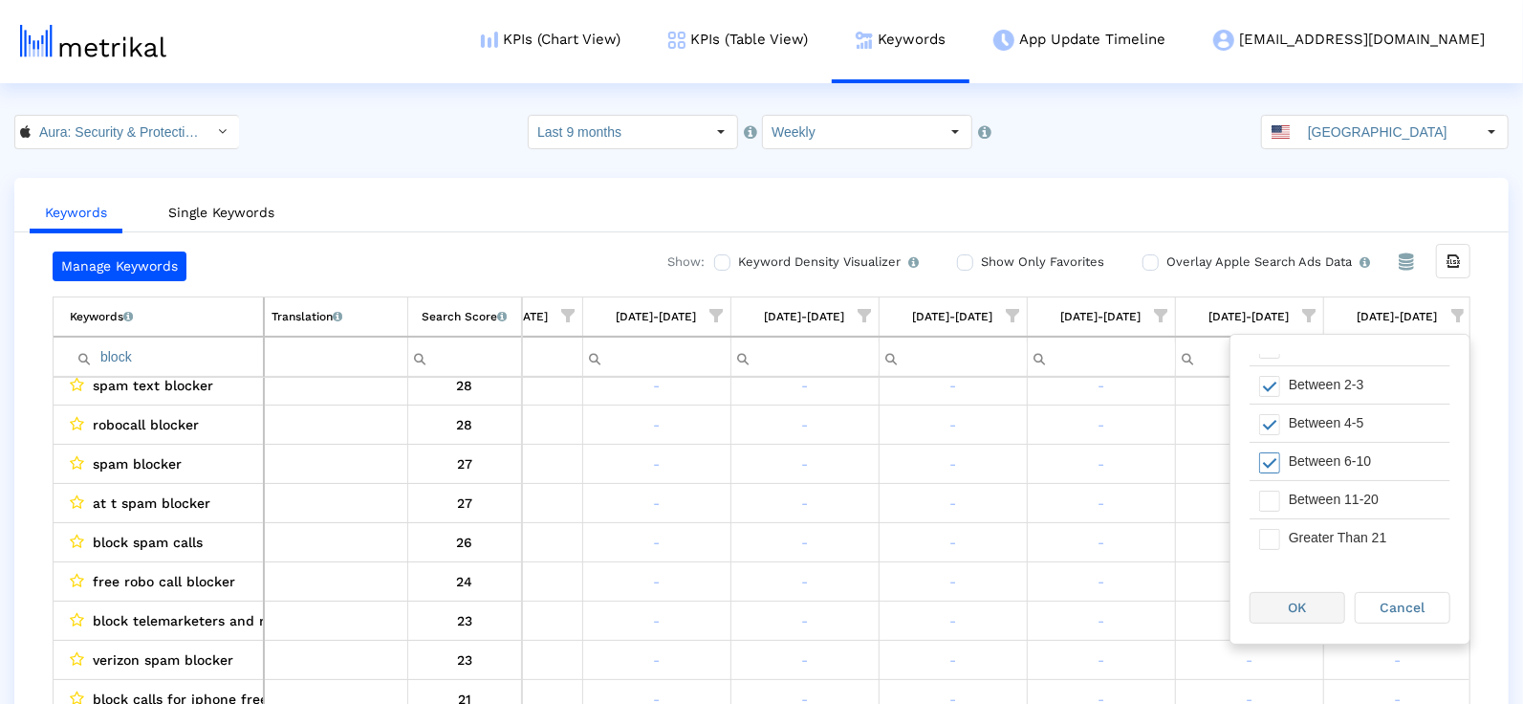
click at [1290, 605] on span "OK" at bounding box center [1298, 606] width 18 height 15
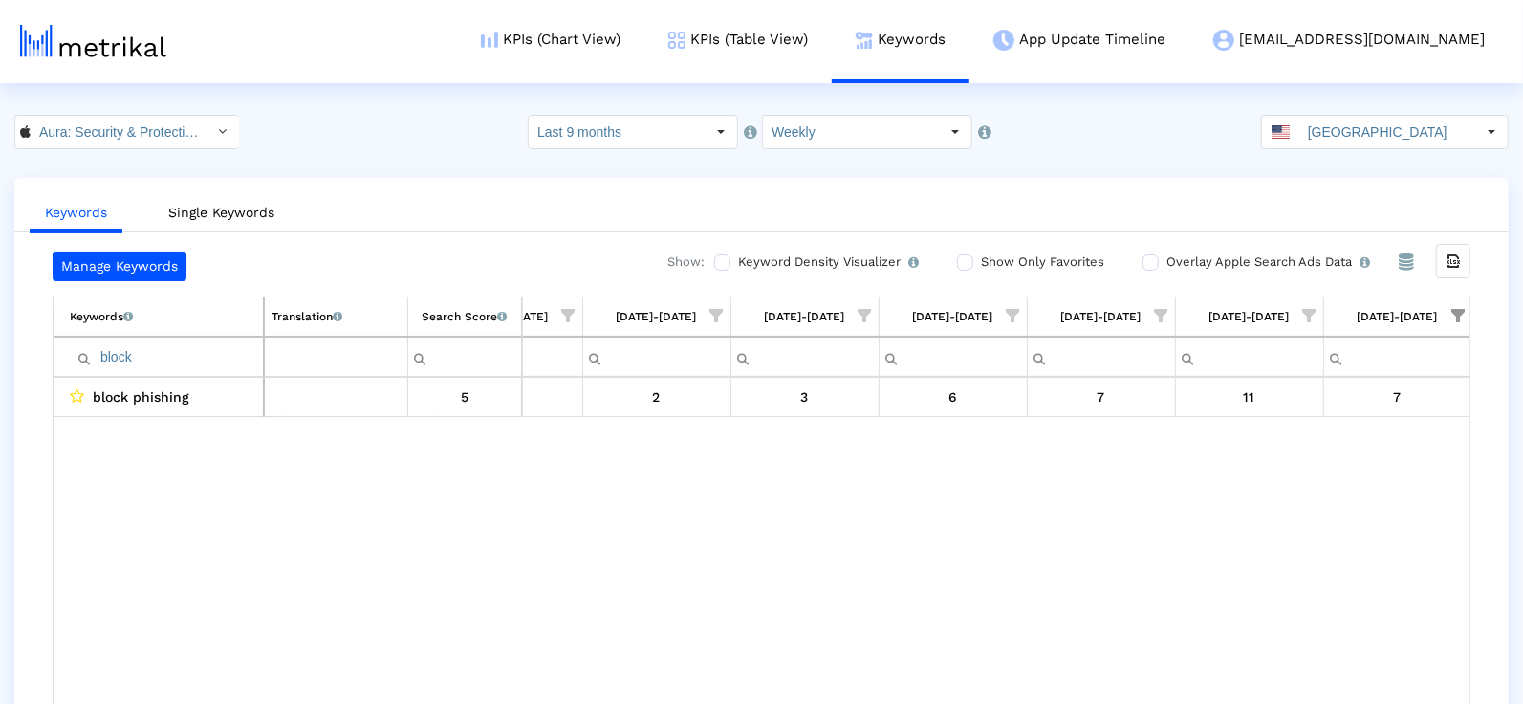
scroll to position [0, 0]
click at [168, 355] on input "block" at bounding box center [166, 357] width 193 height 32
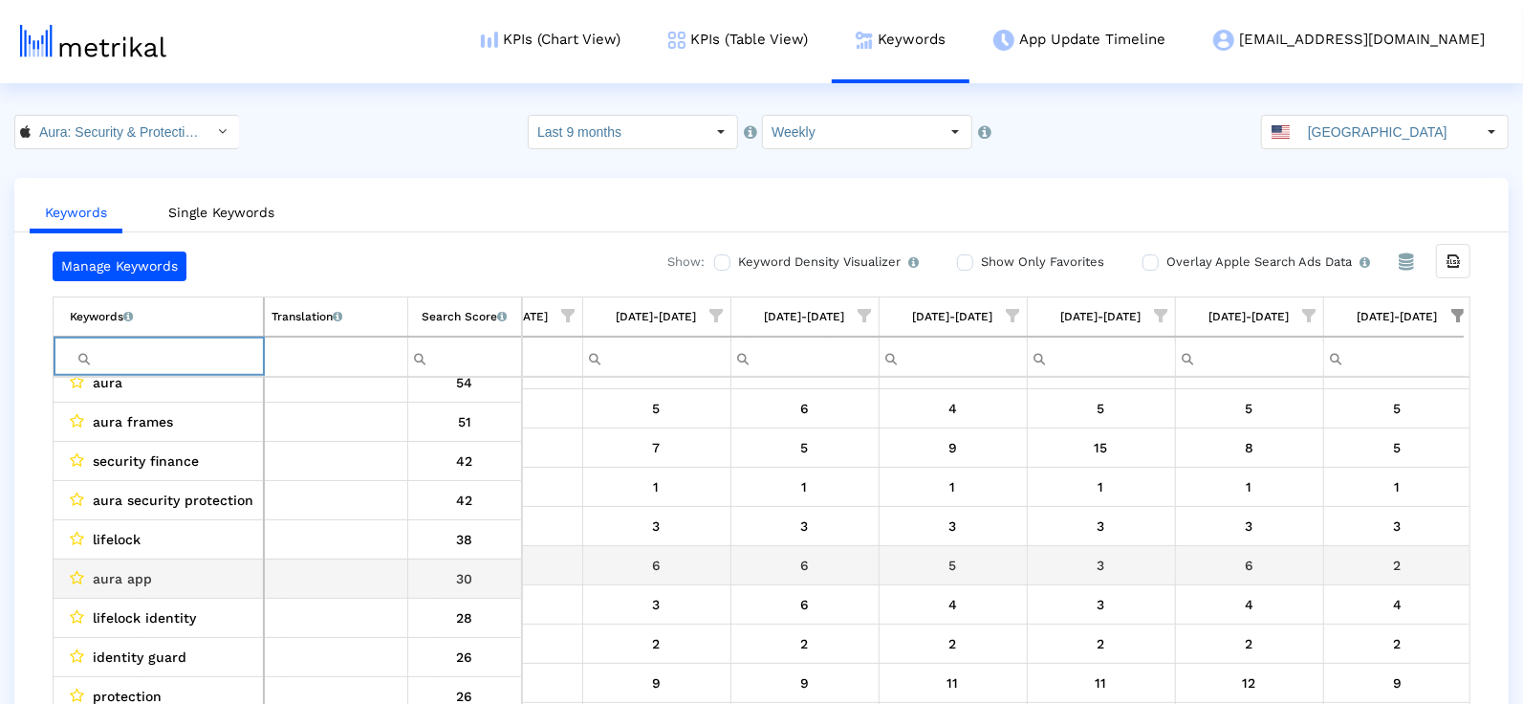
scroll to position [29, 0]
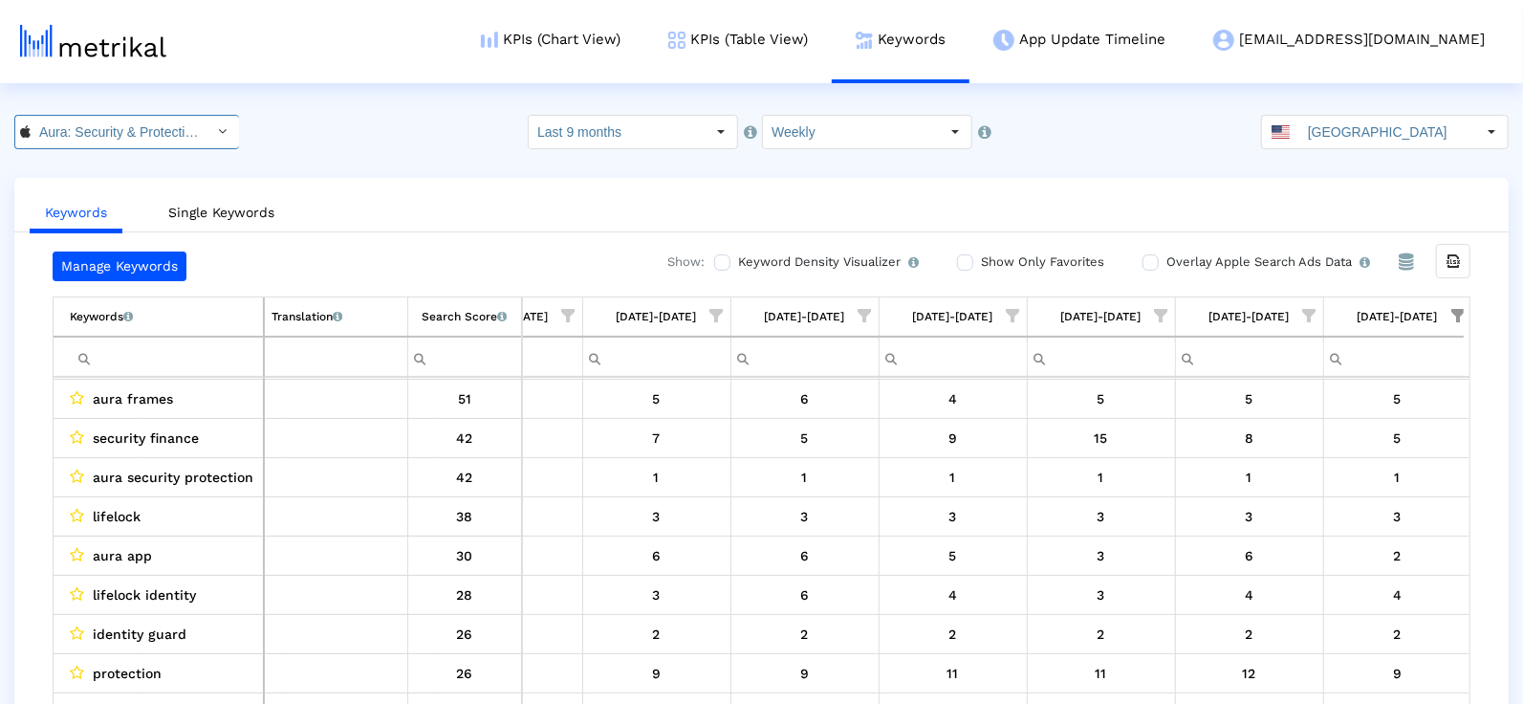
click at [130, 139] on input "Aura: Security & Protection < 1547735089 >" at bounding box center [117, 132] width 172 height 33
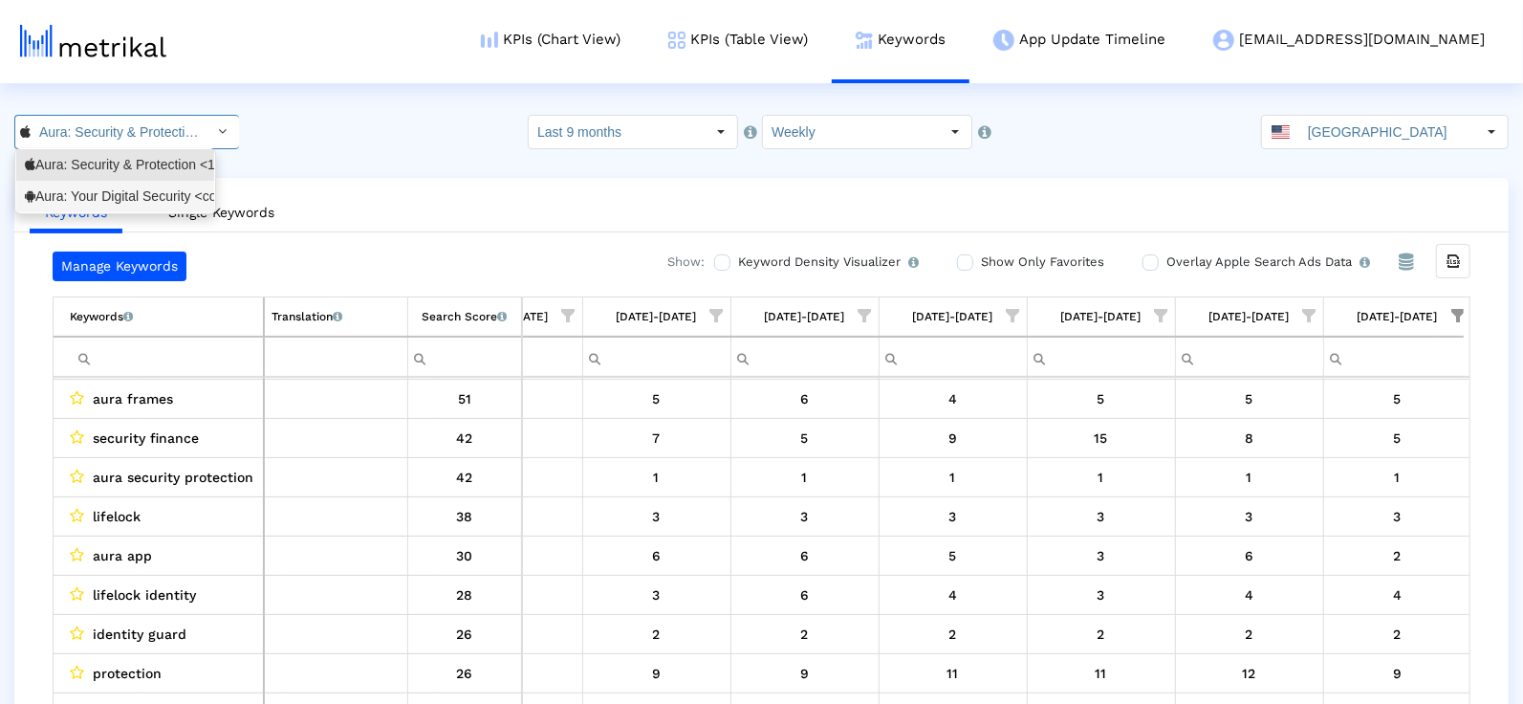
click at [98, 201] on div "Aura: Your Digital Security <com.aura.suite>" at bounding box center [115, 196] width 181 height 18
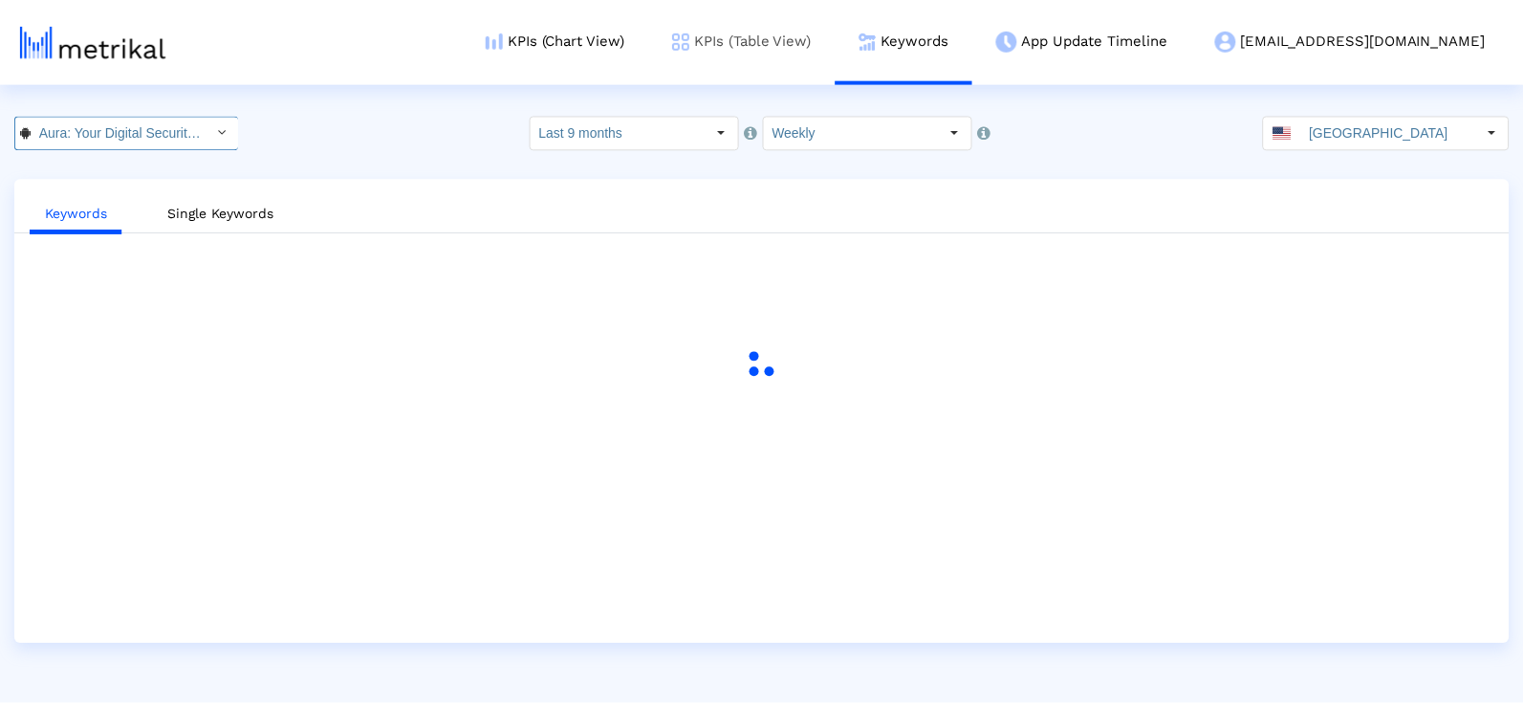
scroll to position [0, 131]
click at [838, 34] on link "KPIs (Table View)" at bounding box center [744, 39] width 187 height 79
click at [838, 57] on link "KPIs (Table View)" at bounding box center [744, 39] width 187 height 79
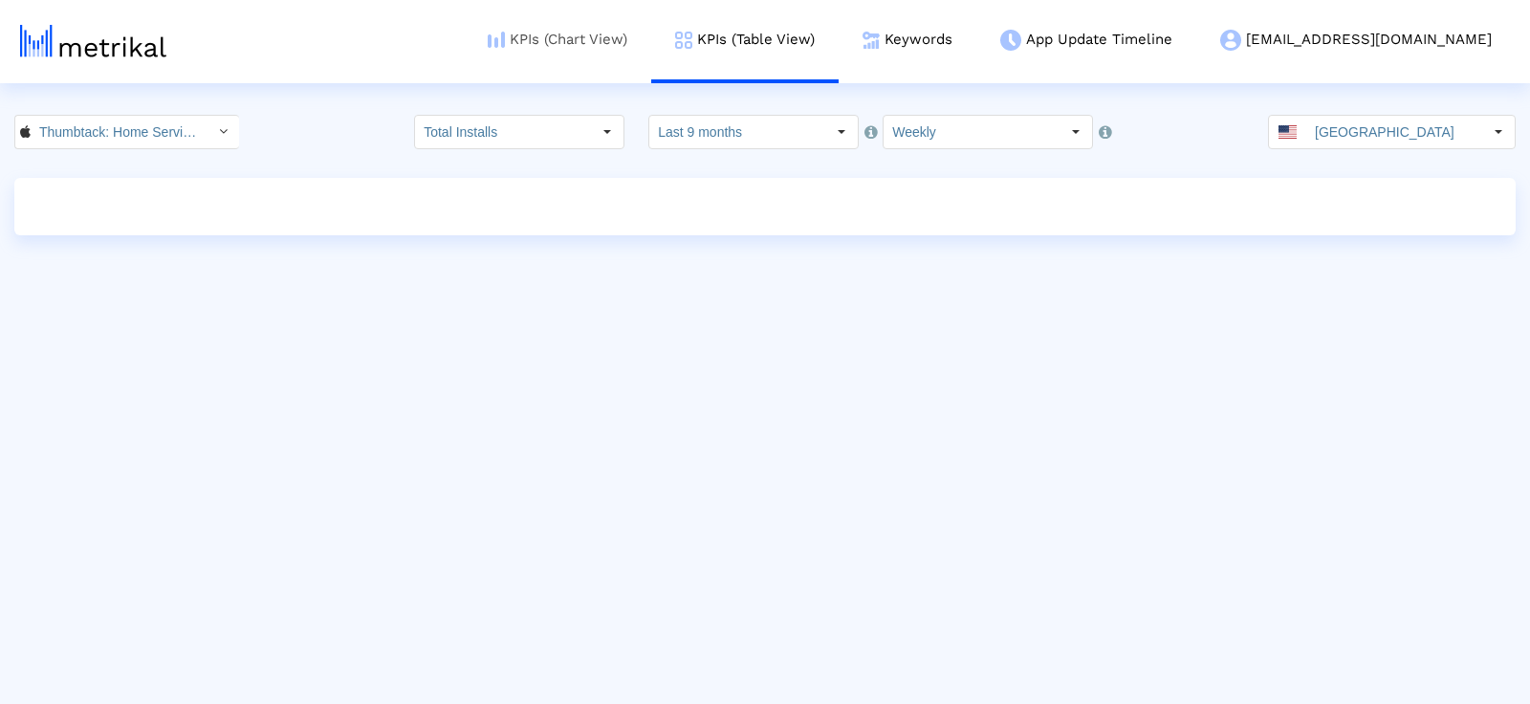
click at [651, 35] on link "KPIs (Chart View)" at bounding box center [557, 39] width 187 height 79
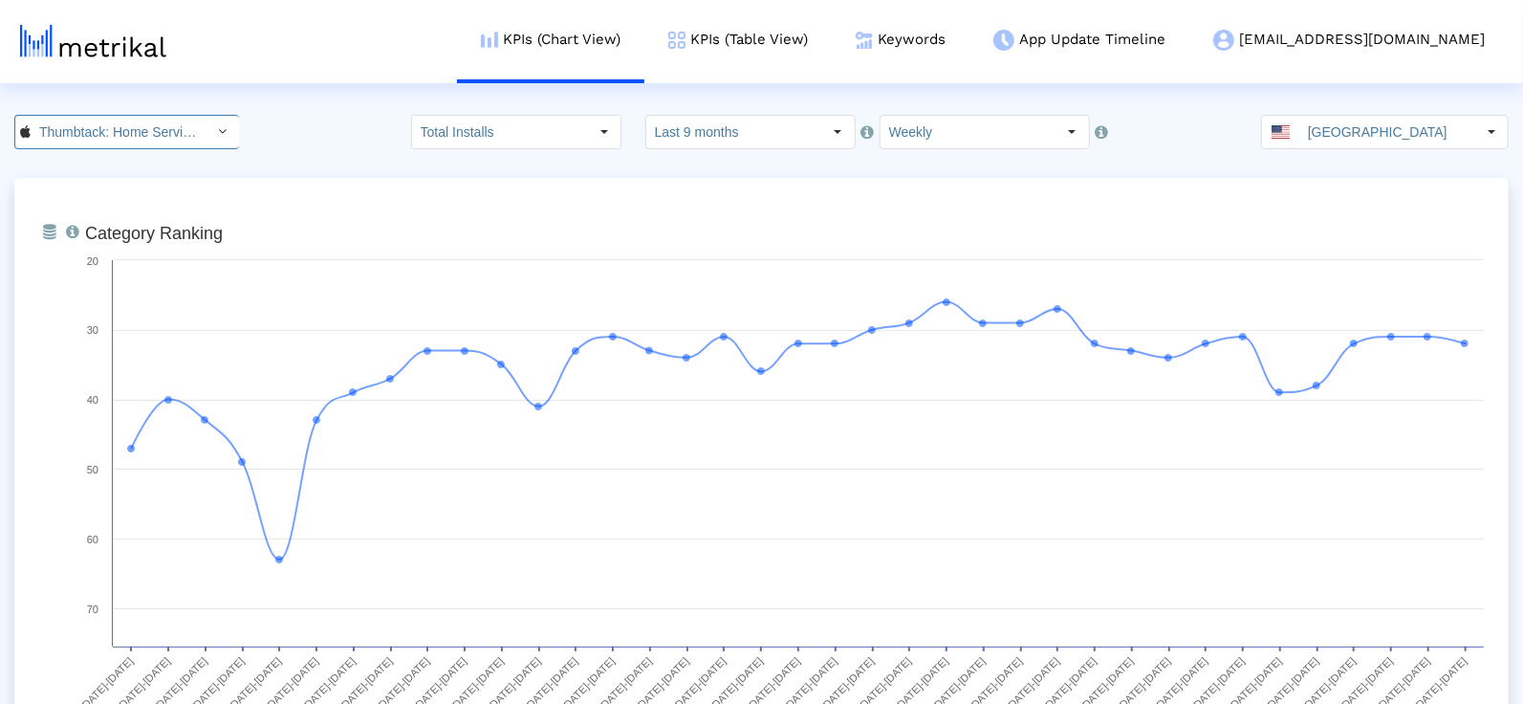
click at [136, 128] on input "Thumbtack: Home Service Pros < 852703300 >" at bounding box center [117, 132] width 172 height 33
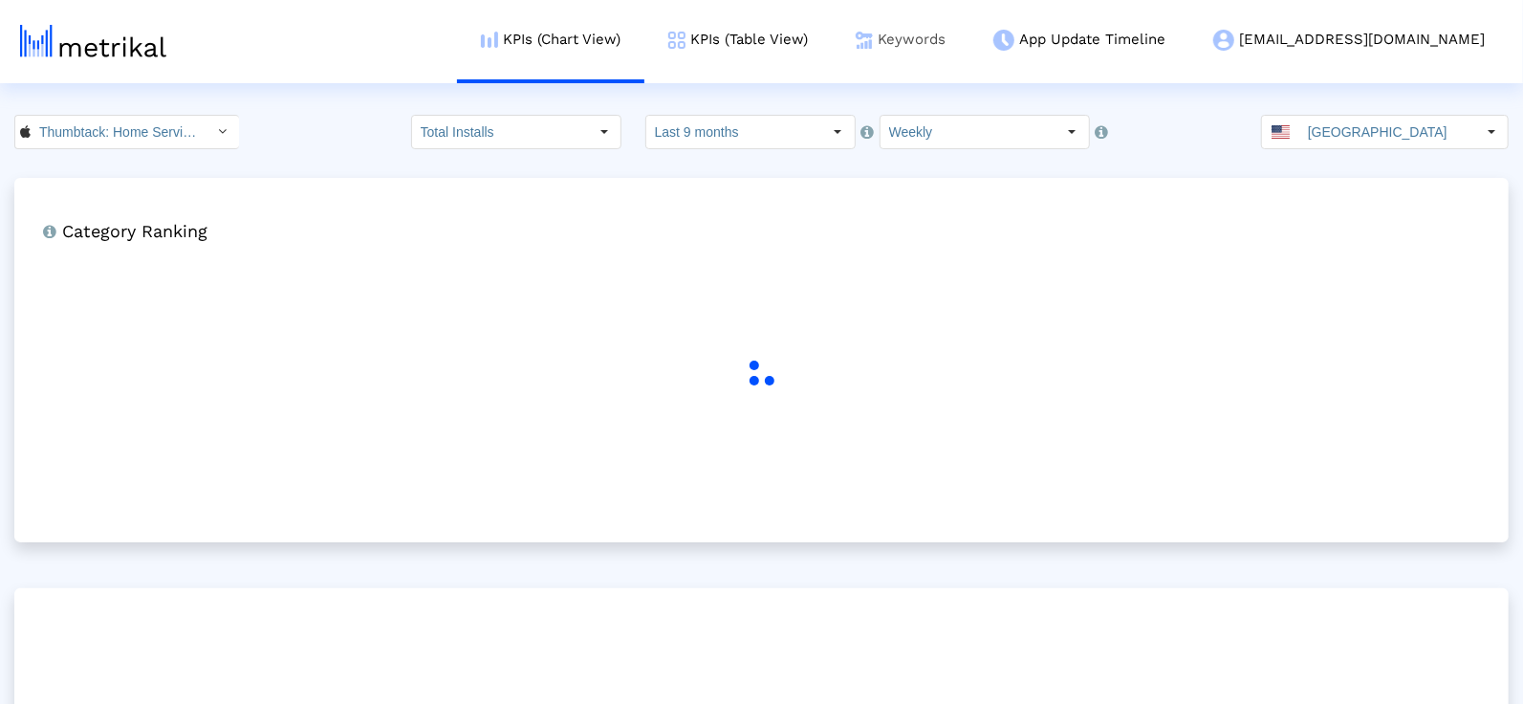
click at [967, 43] on link "Keywords" at bounding box center [901, 39] width 138 height 79
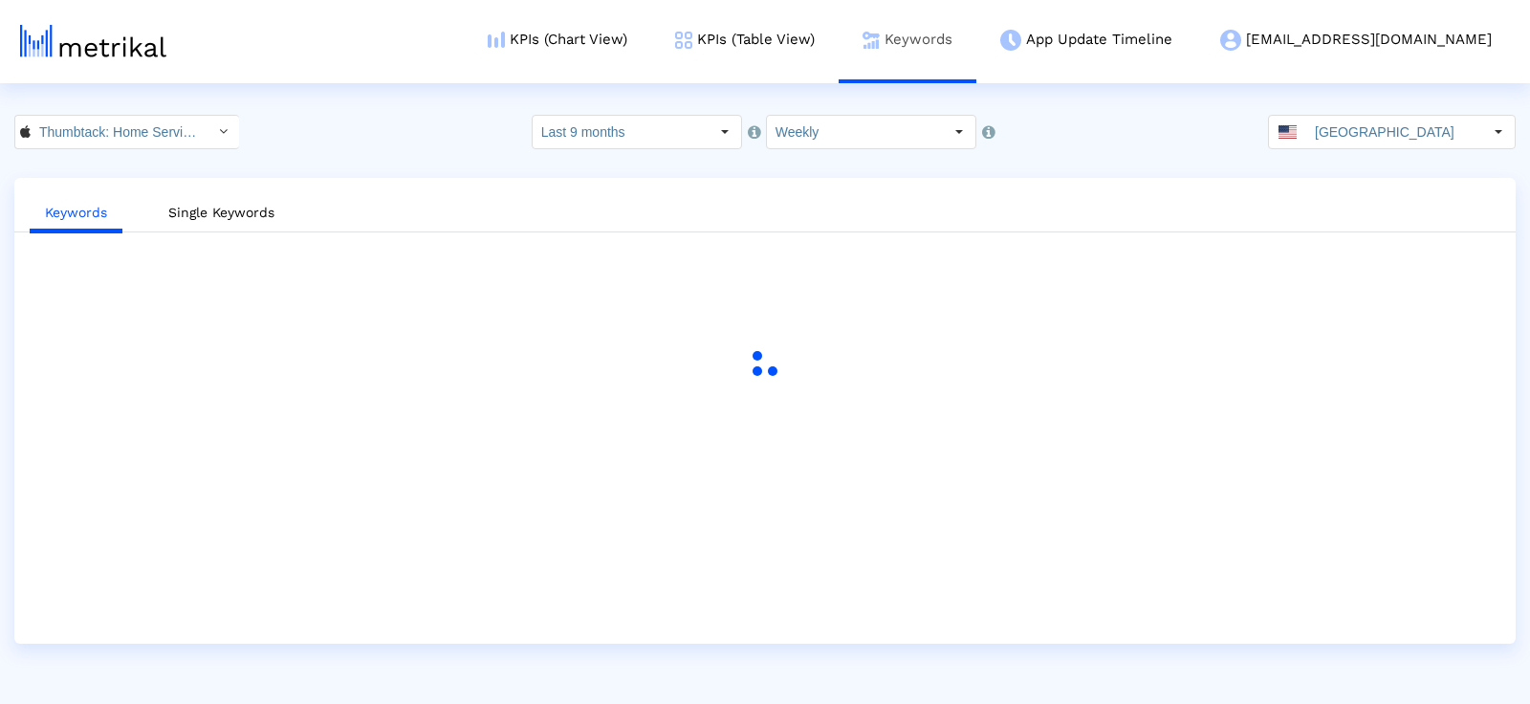
click at [969, 39] on link "Keywords" at bounding box center [907, 39] width 138 height 79
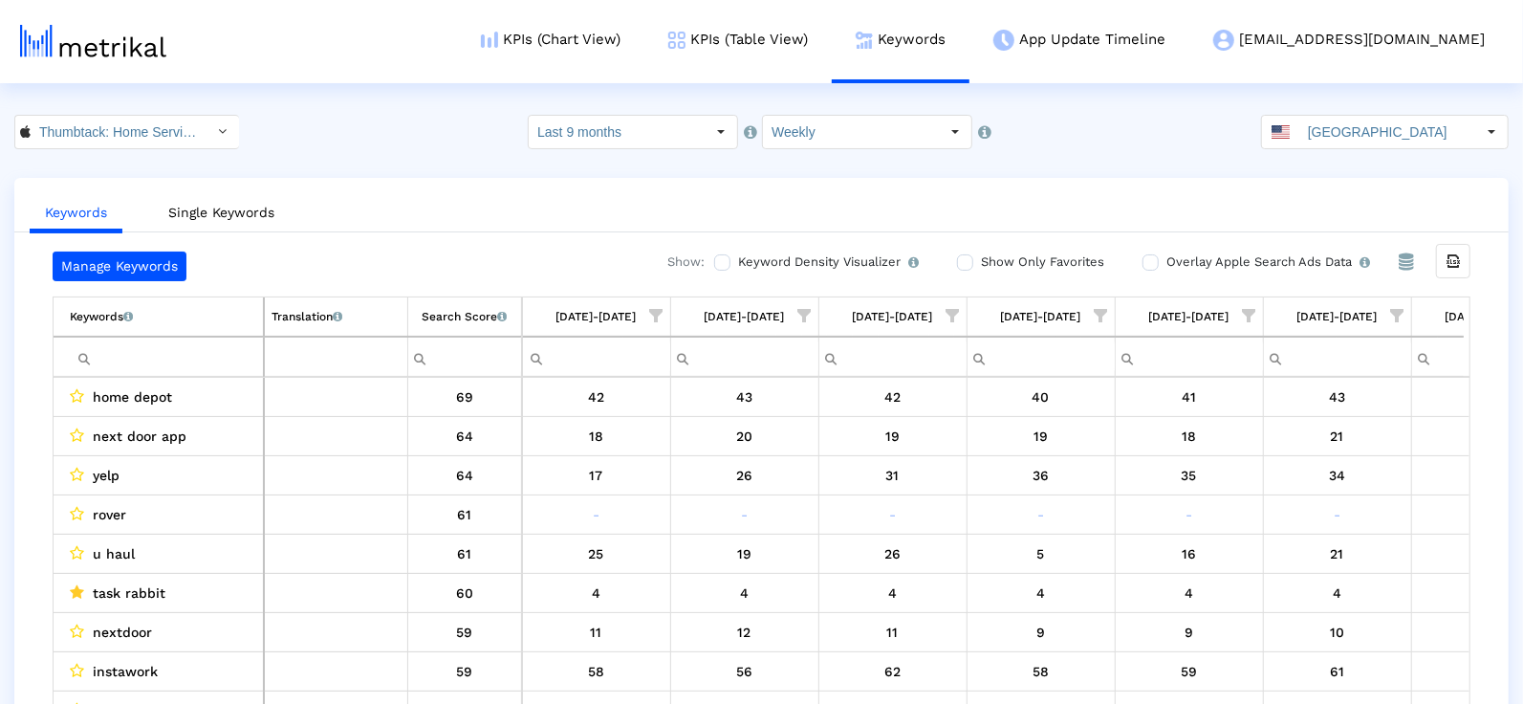
scroll to position [0, 4539]
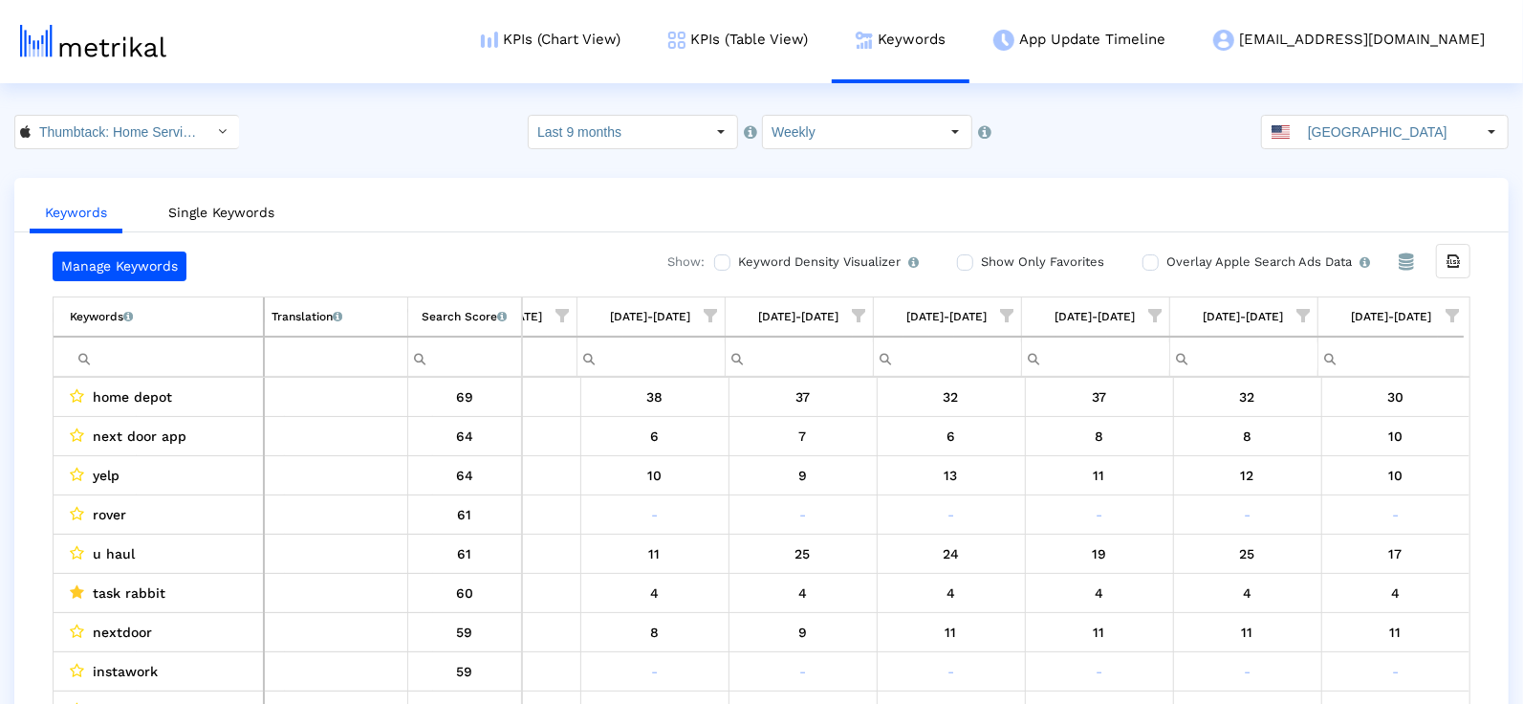
click at [161, 341] on input "Filter cell" at bounding box center [166, 357] width 193 height 32
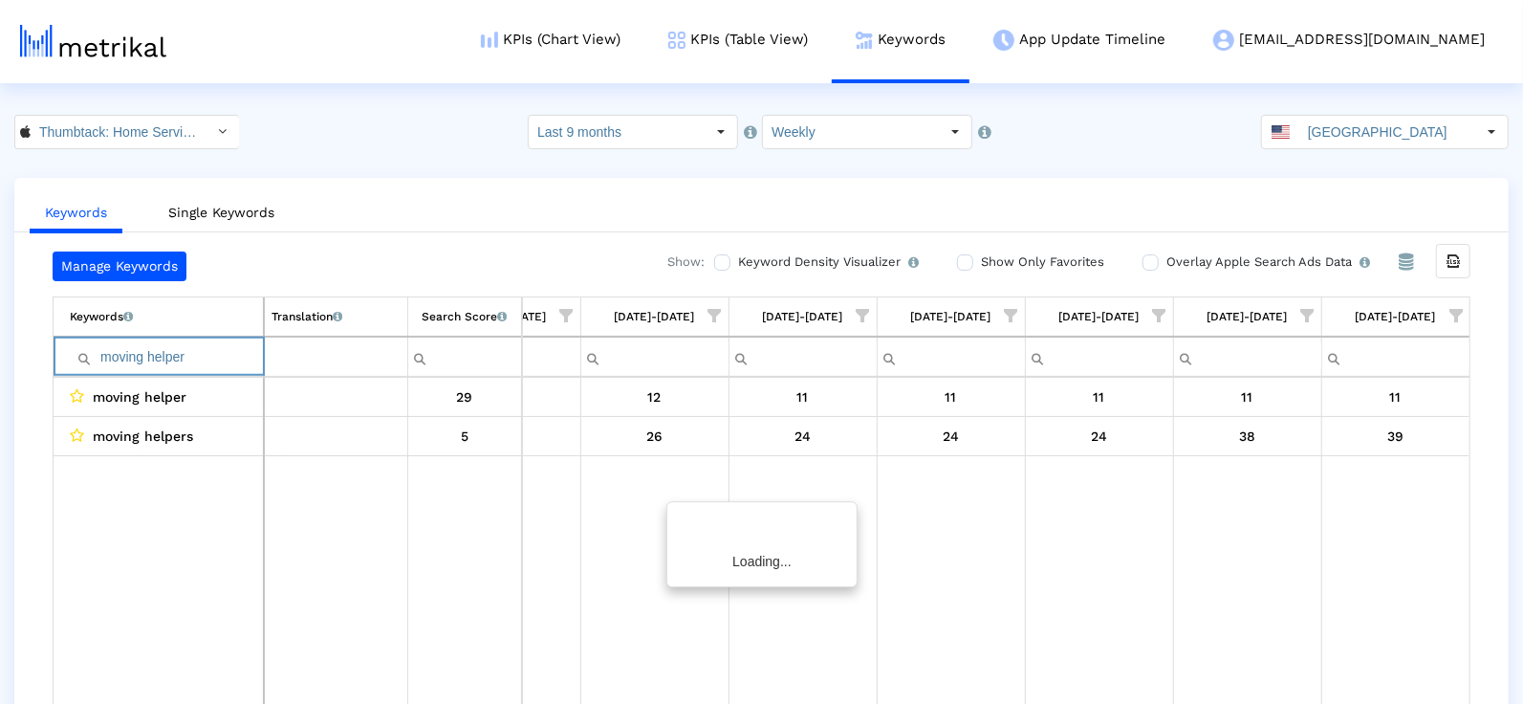
scroll to position [0, 4533]
click at [177, 341] on input "moving helper" at bounding box center [166, 357] width 193 height 32
click at [174, 341] on input "moving helper" at bounding box center [166, 357] width 193 height 32
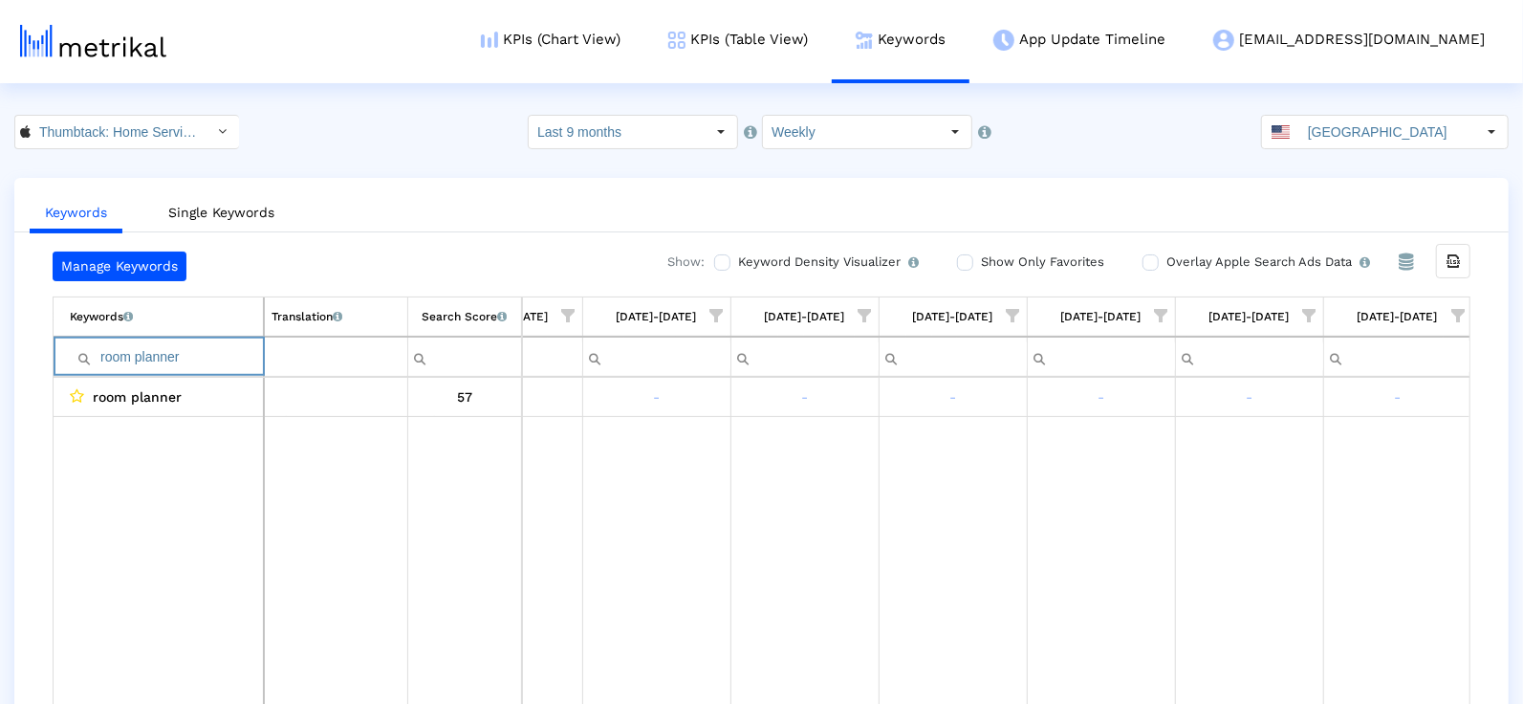
type input "room planner"
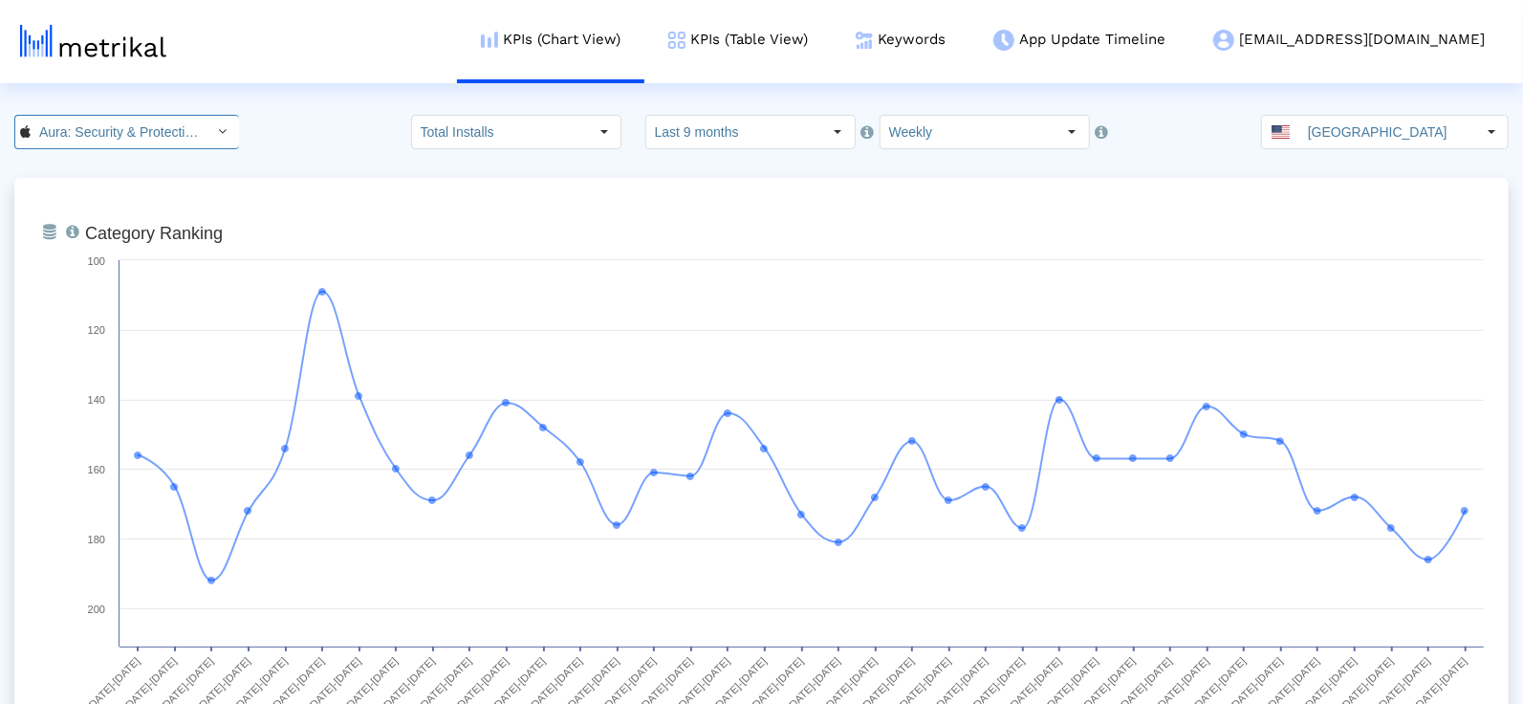
click at [155, 141] on input "Aura: Security & Protection < 1547735089 >" at bounding box center [117, 132] width 172 height 33
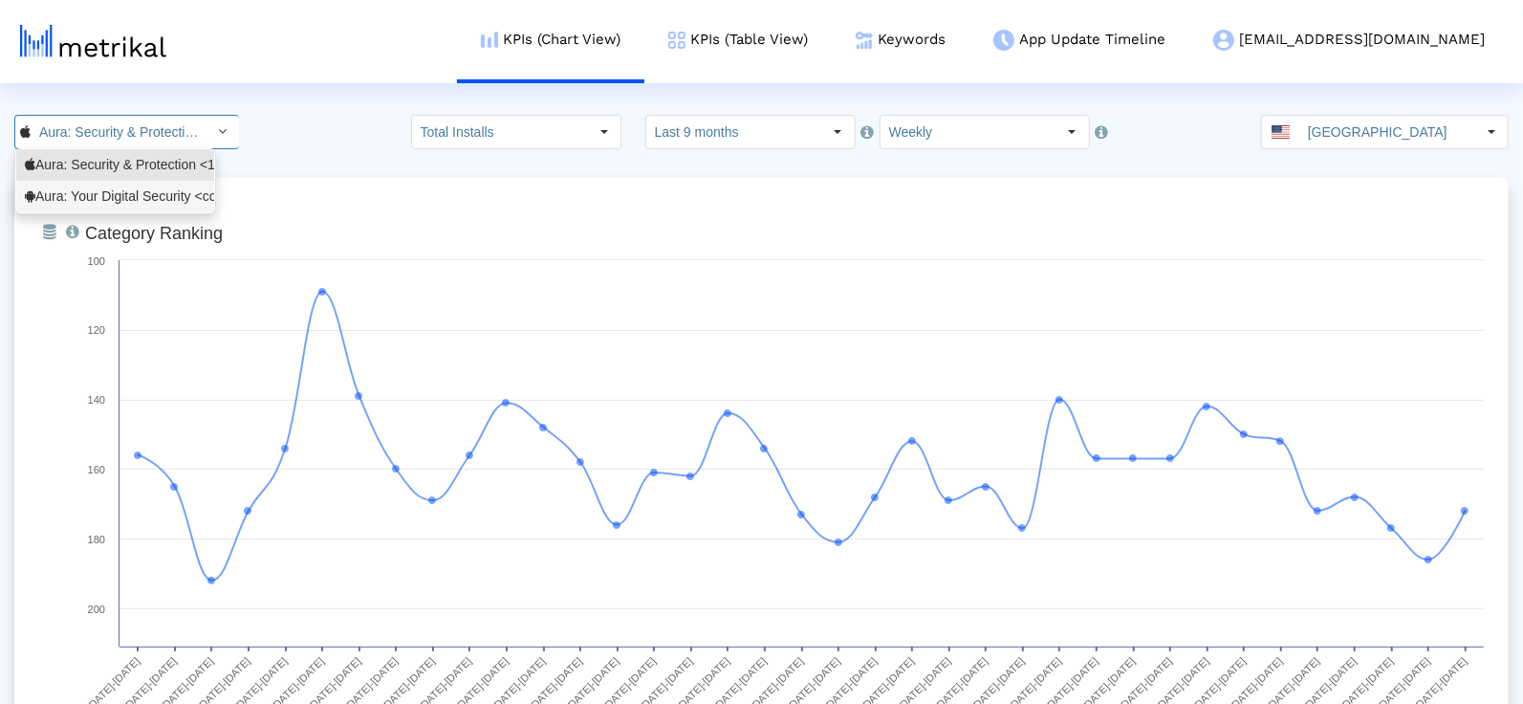
click at [127, 199] on div "Aura: Your Digital Security <com.aura.suite>" at bounding box center [115, 196] width 181 height 18
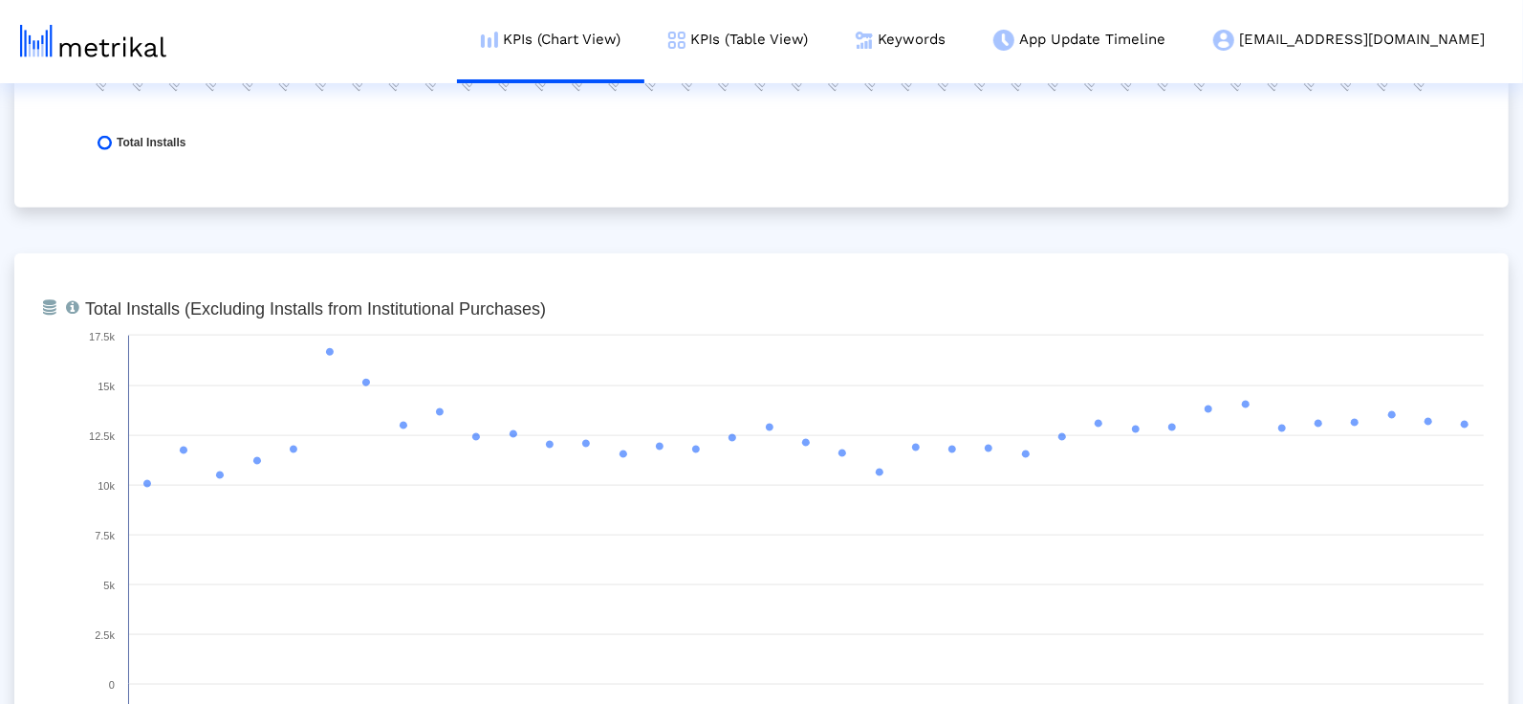
scroll to position [1312, 0]
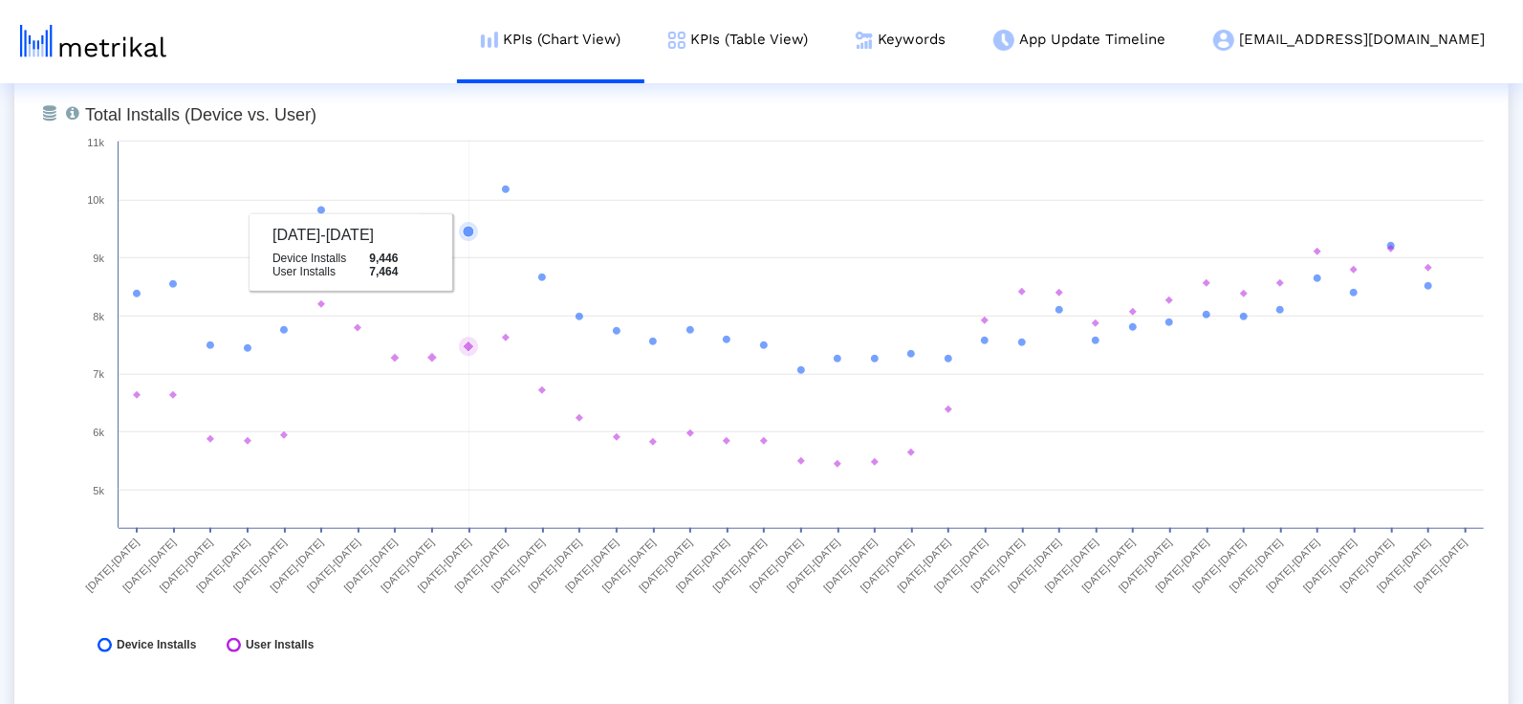
scroll to position [804, 0]
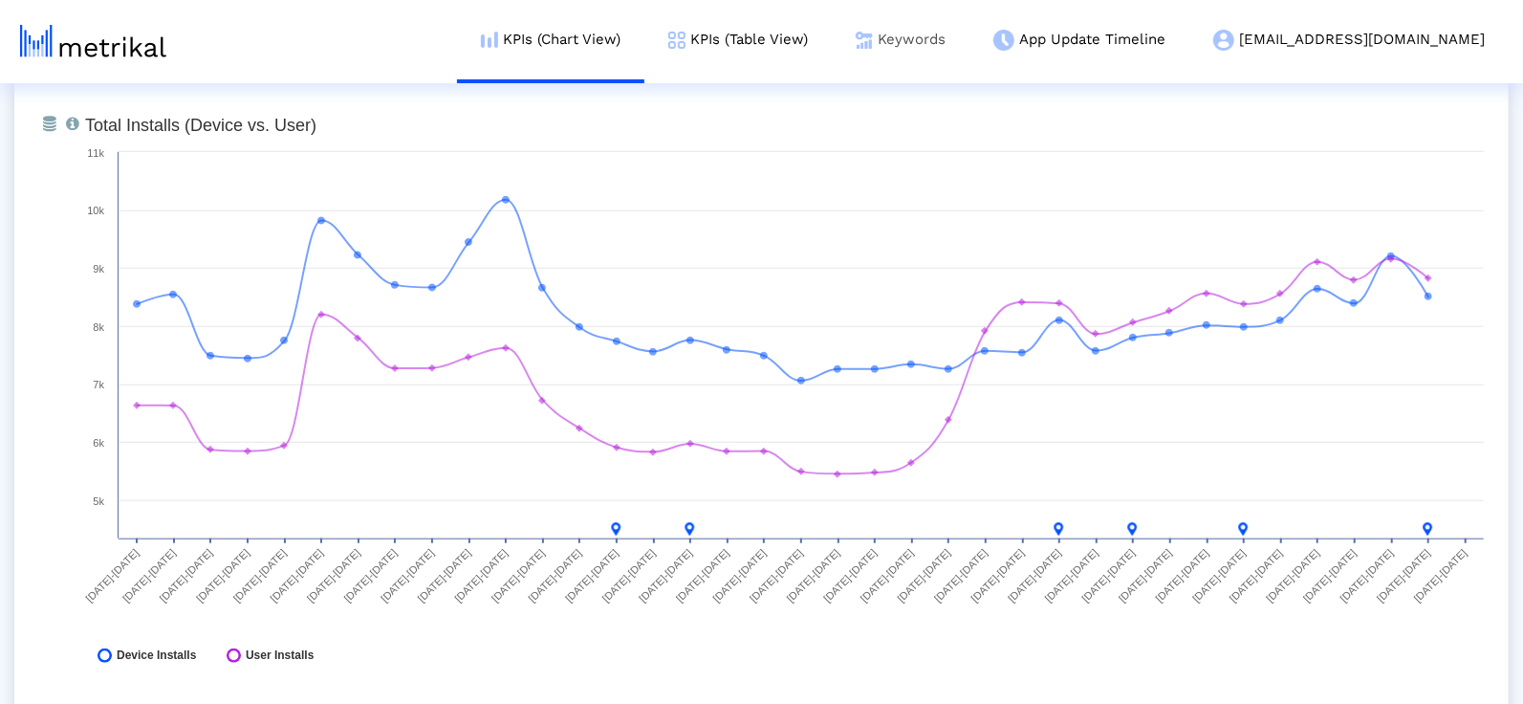
click at [969, 29] on link "Keywords" at bounding box center [901, 39] width 138 height 79
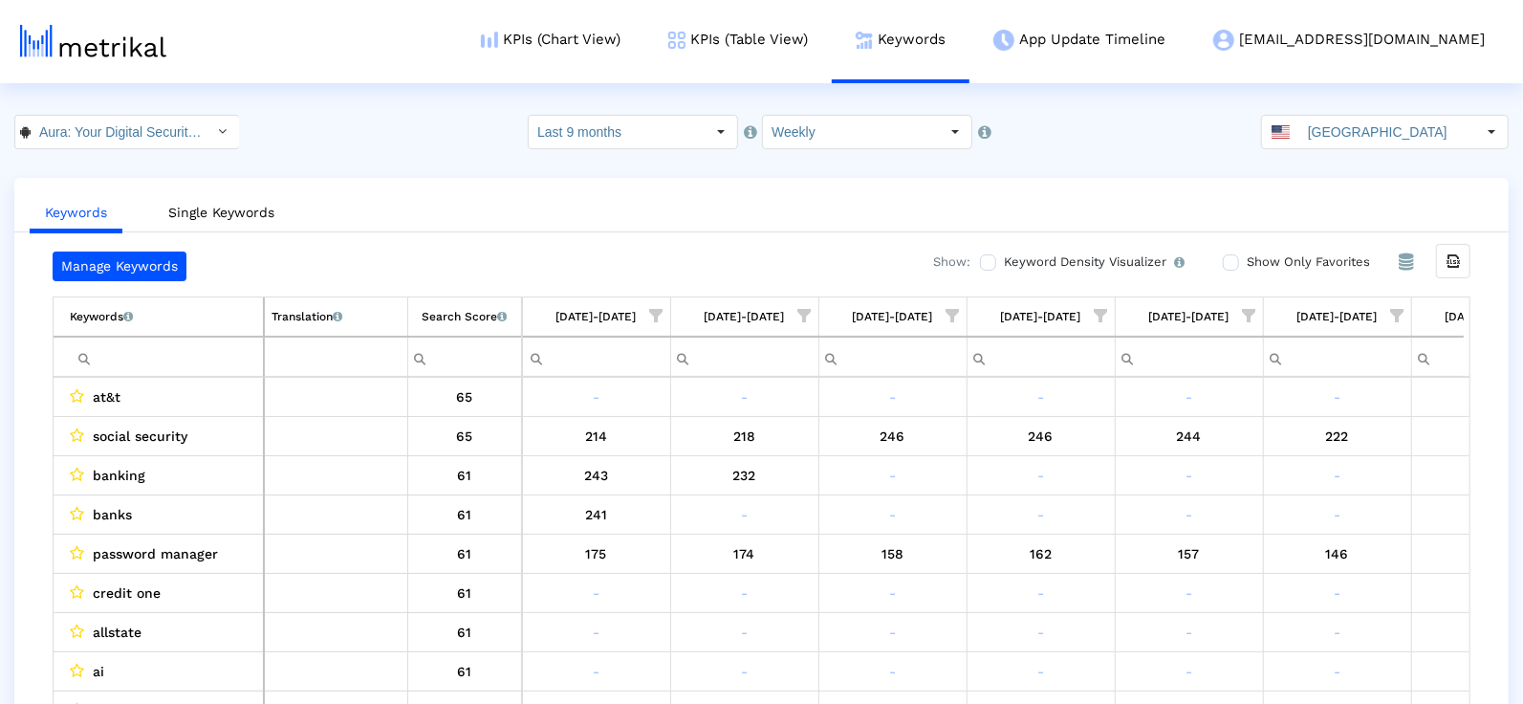
scroll to position [0, 4539]
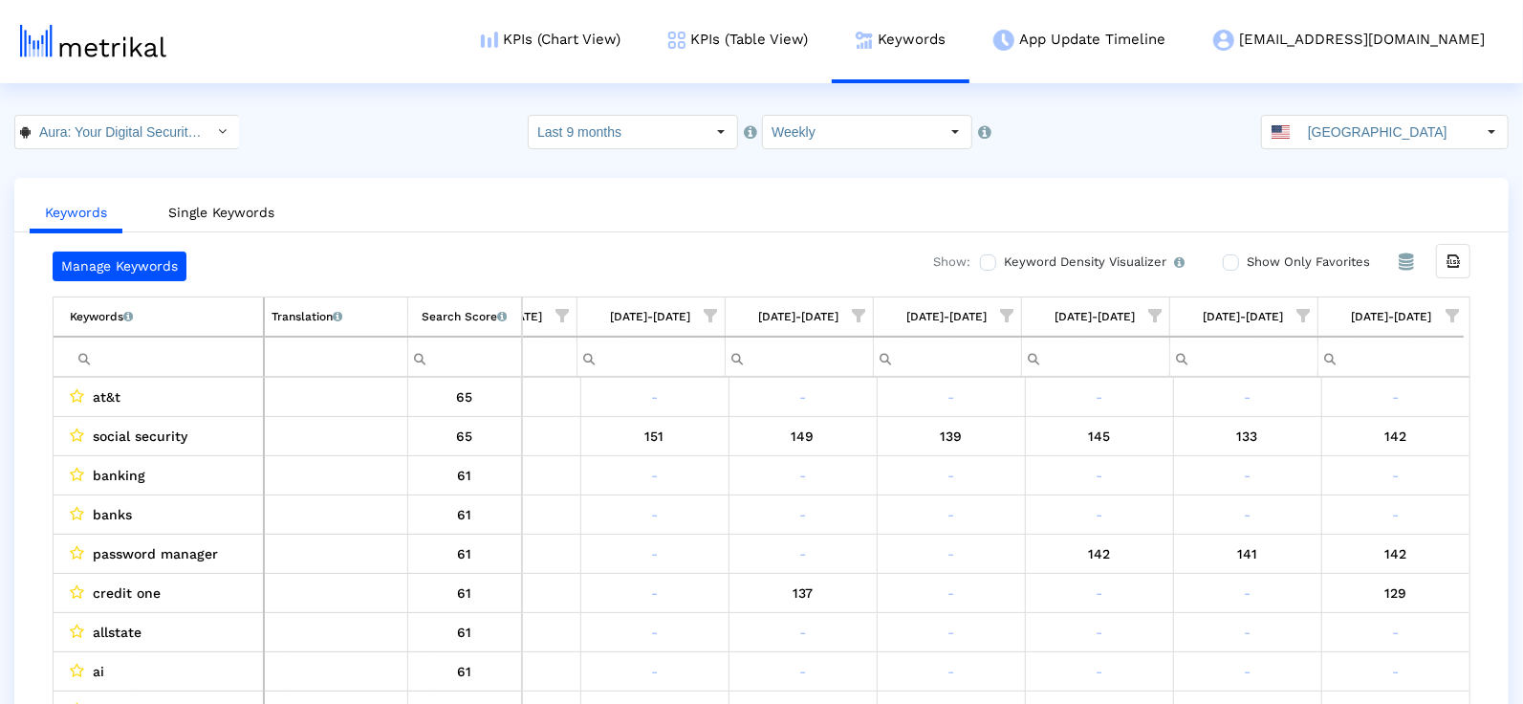
click at [1450, 309] on span "Show filter options for column '08/03/25-08/09/25'" at bounding box center [1452, 315] width 13 height 13
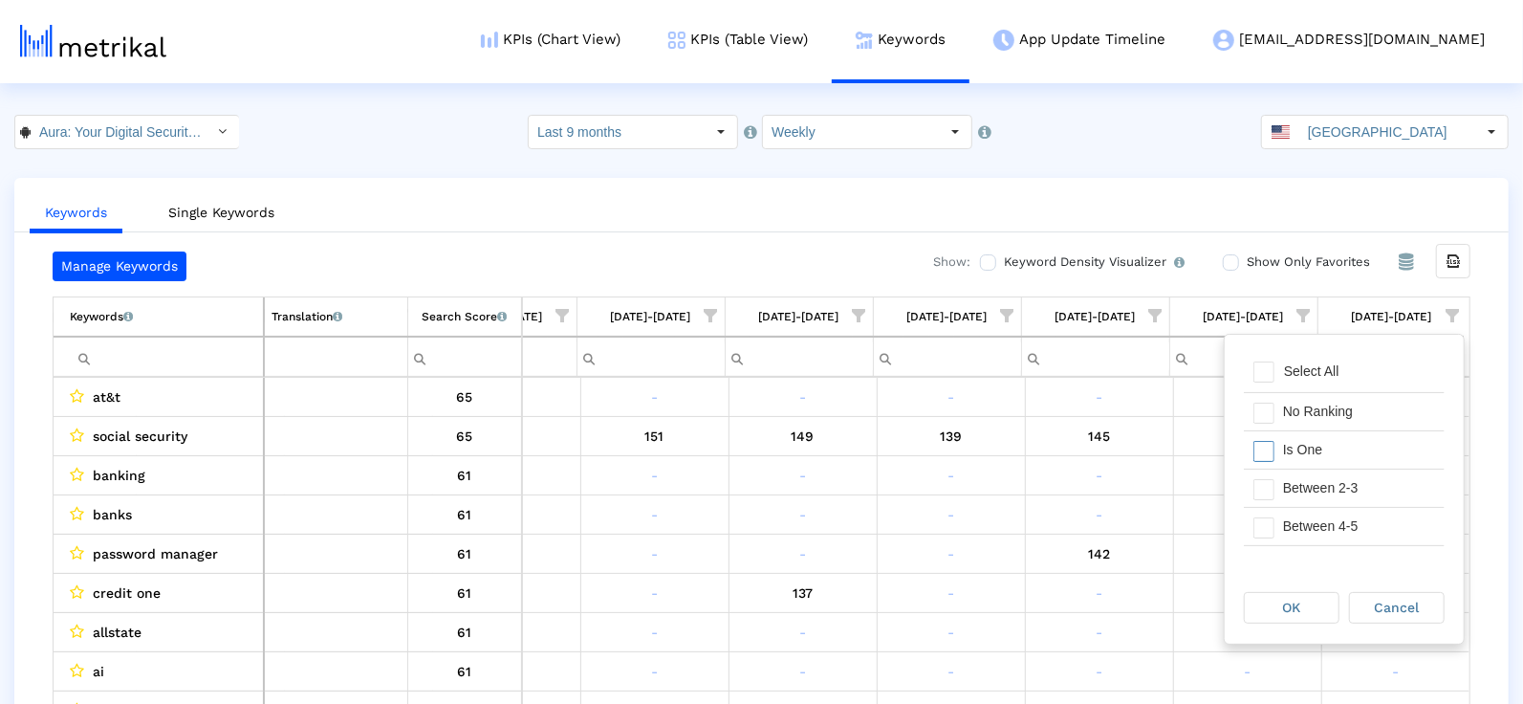
click at [1282, 431] on div "Is One" at bounding box center [1358, 449] width 171 height 37
click at [1279, 469] on div "Between 2-3" at bounding box center [1358, 487] width 171 height 37
click at [1263, 525] on span "Filter options" at bounding box center [1263, 527] width 21 height 21
drag, startPoint x: 1314, startPoint y: 514, endPoint x: 1258, endPoint y: 534, distance: 59.0
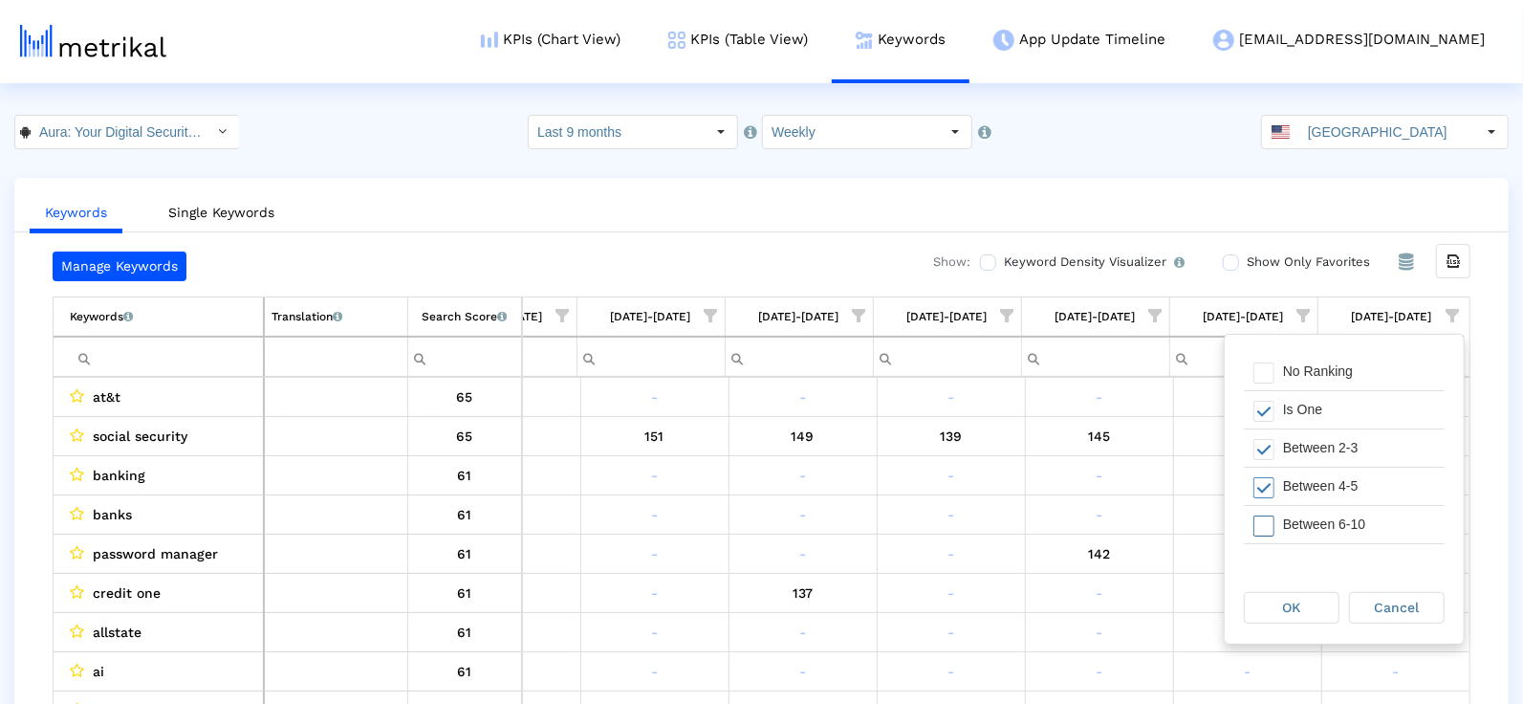
click at [1314, 515] on div "Between 6-10" at bounding box center [1358, 524] width 171 height 37
click at [1275, 604] on div "OK" at bounding box center [1292, 608] width 94 height 30
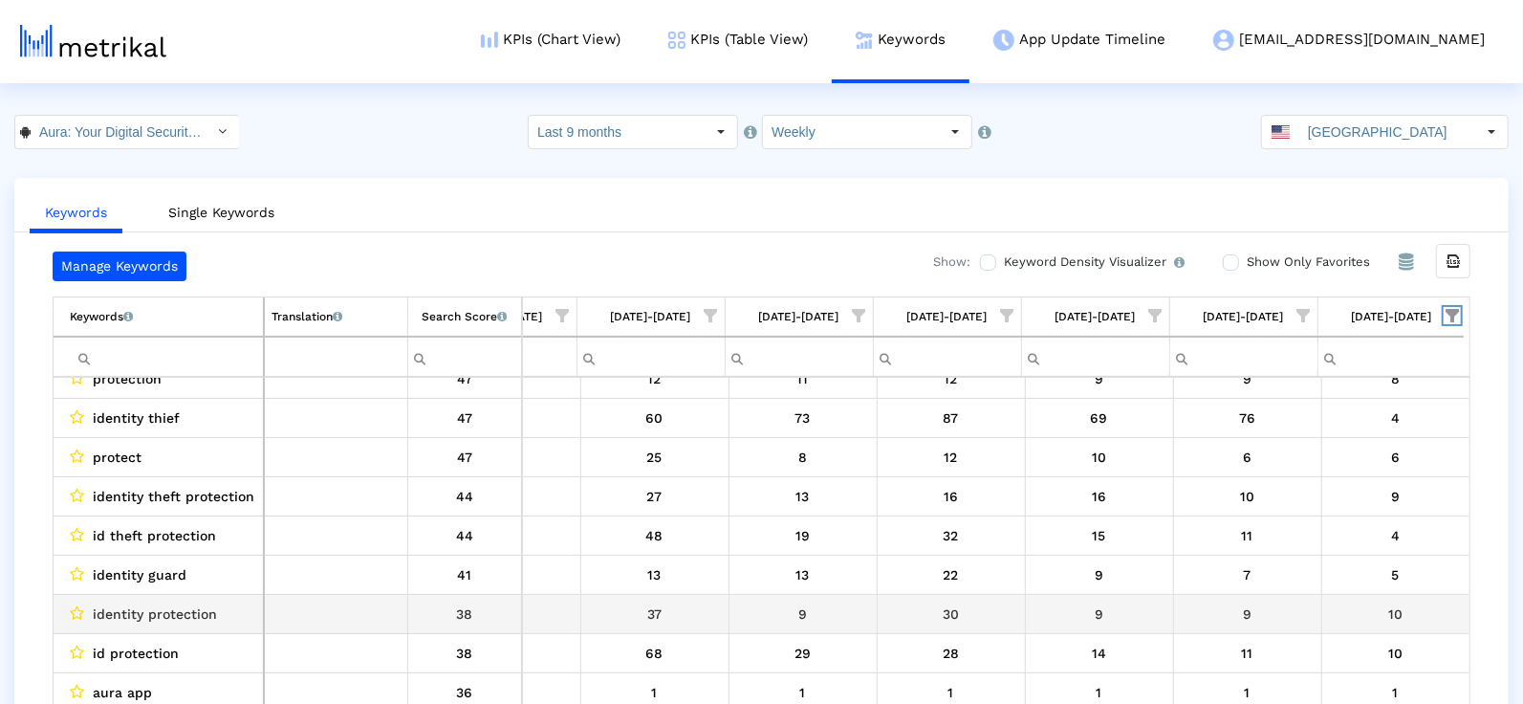
scroll to position [136, 0]
